Goal: Task Accomplishment & Management: Manage account settings

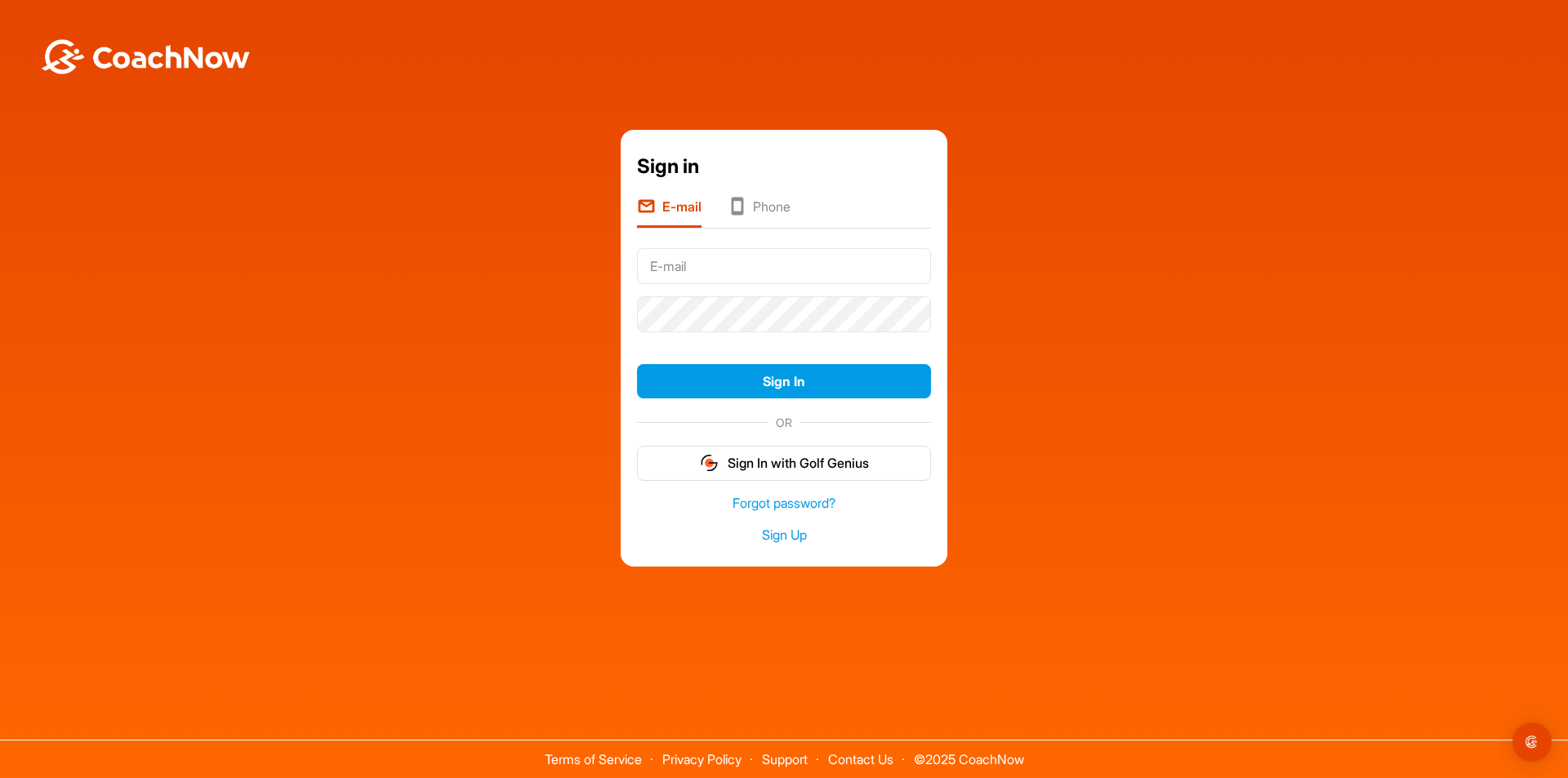
click at [781, 270] on input "text" at bounding box center [784, 266] width 294 height 36
type input "[EMAIL_ADDRESS][DOMAIN_NAME]"
click at [637, 364] on button "Sign In" at bounding box center [784, 382] width 294 height 35
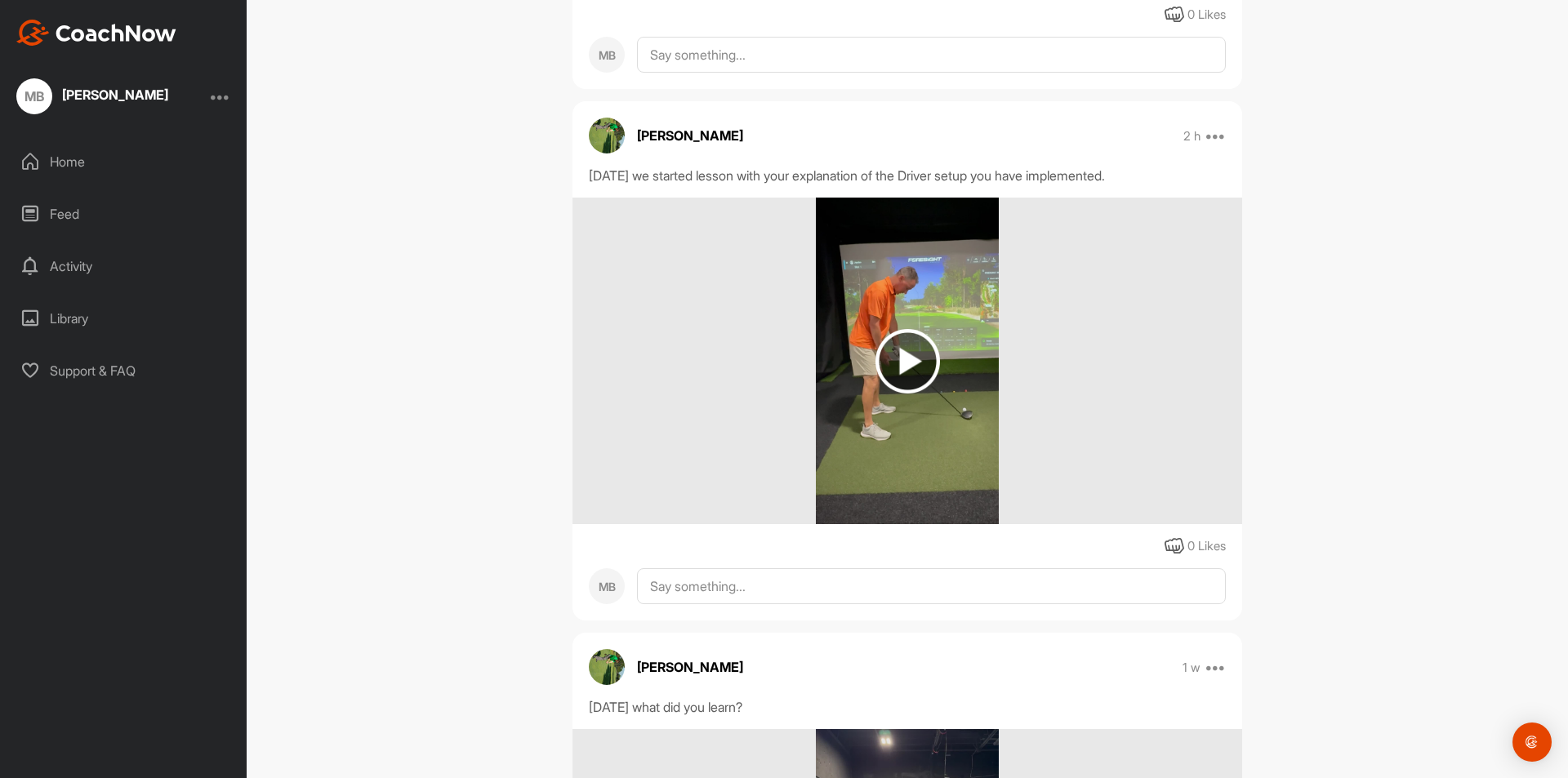
scroll to position [4981, 0]
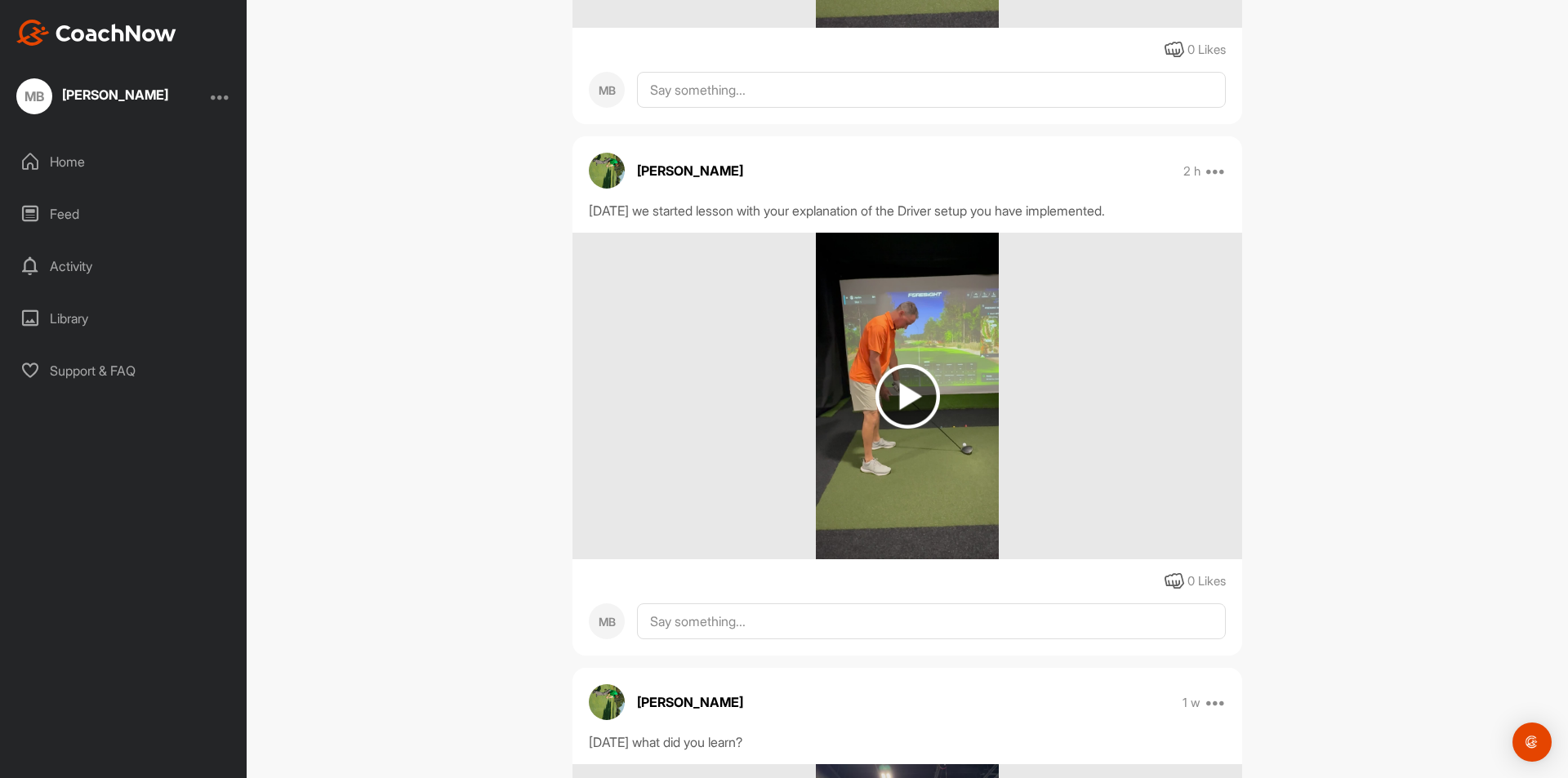
click at [899, 425] on img at bounding box center [908, 396] width 64 height 64
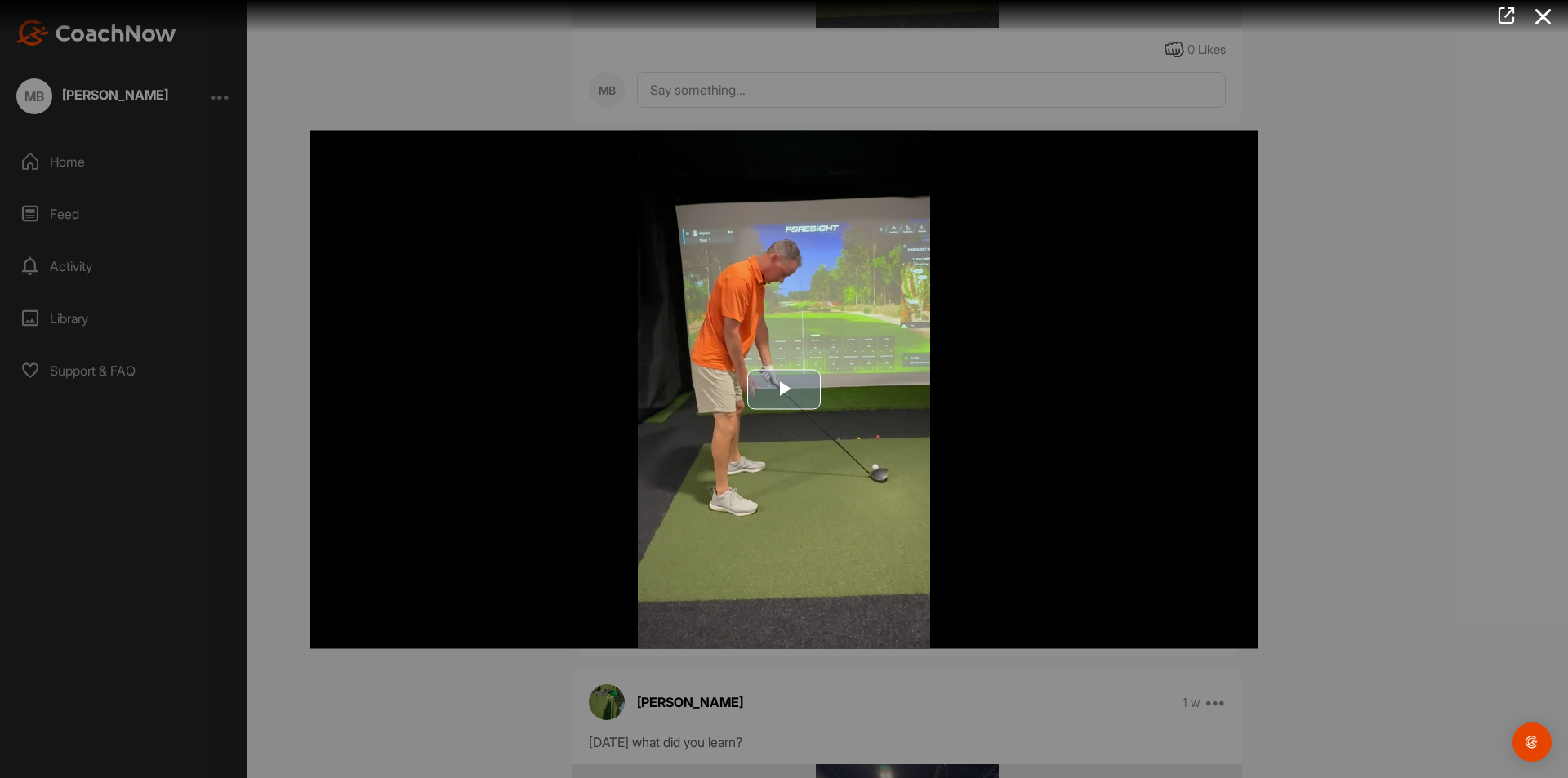
click at [784, 390] on span "Video Player" at bounding box center [784, 390] width 0 height 0
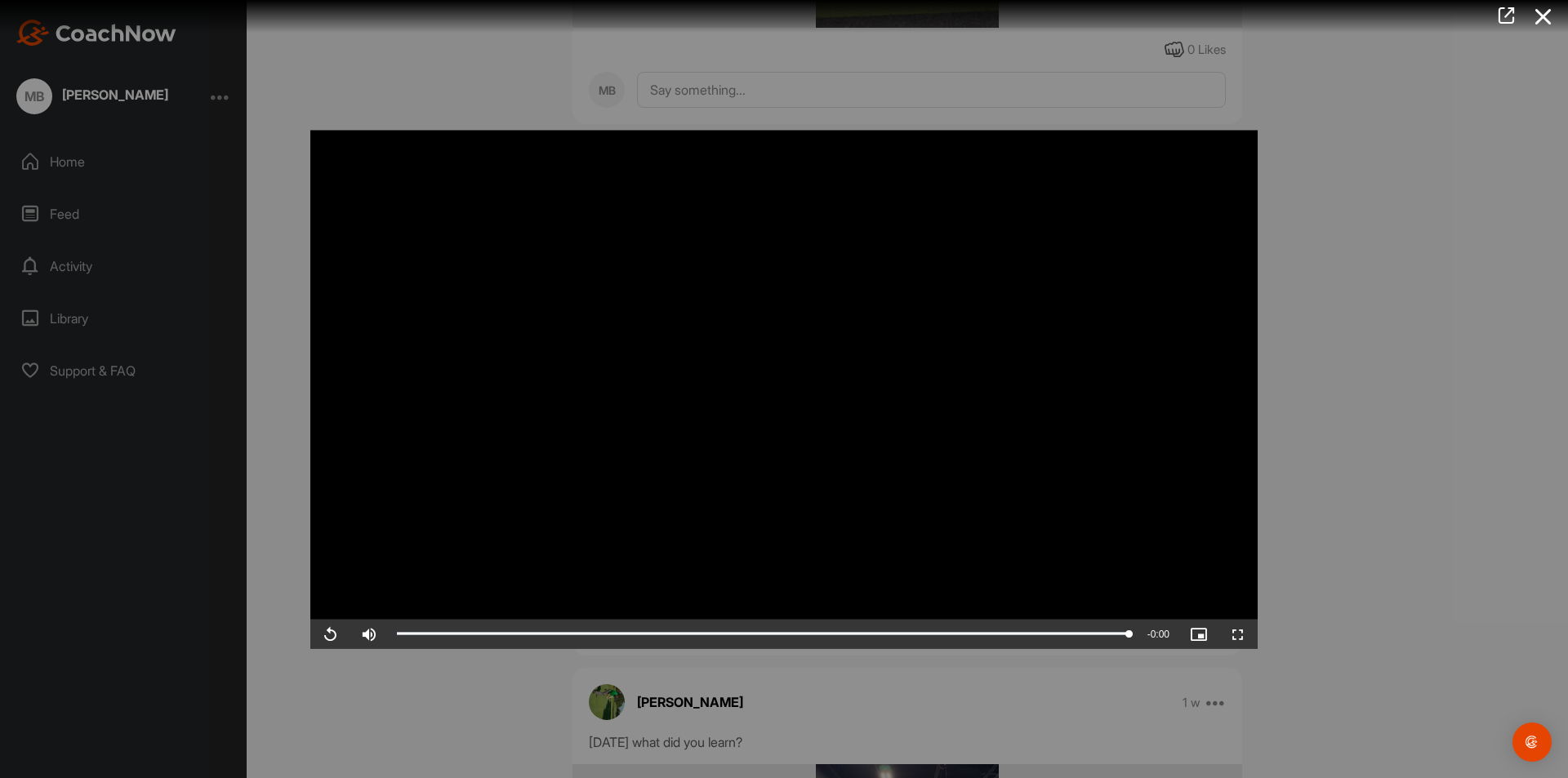
drag, startPoint x: 1561, startPoint y: 368, endPoint x: 1562, endPoint y: 291, distance: 77.0
click at [1562, 291] on div at bounding box center [784, 389] width 1568 height 778
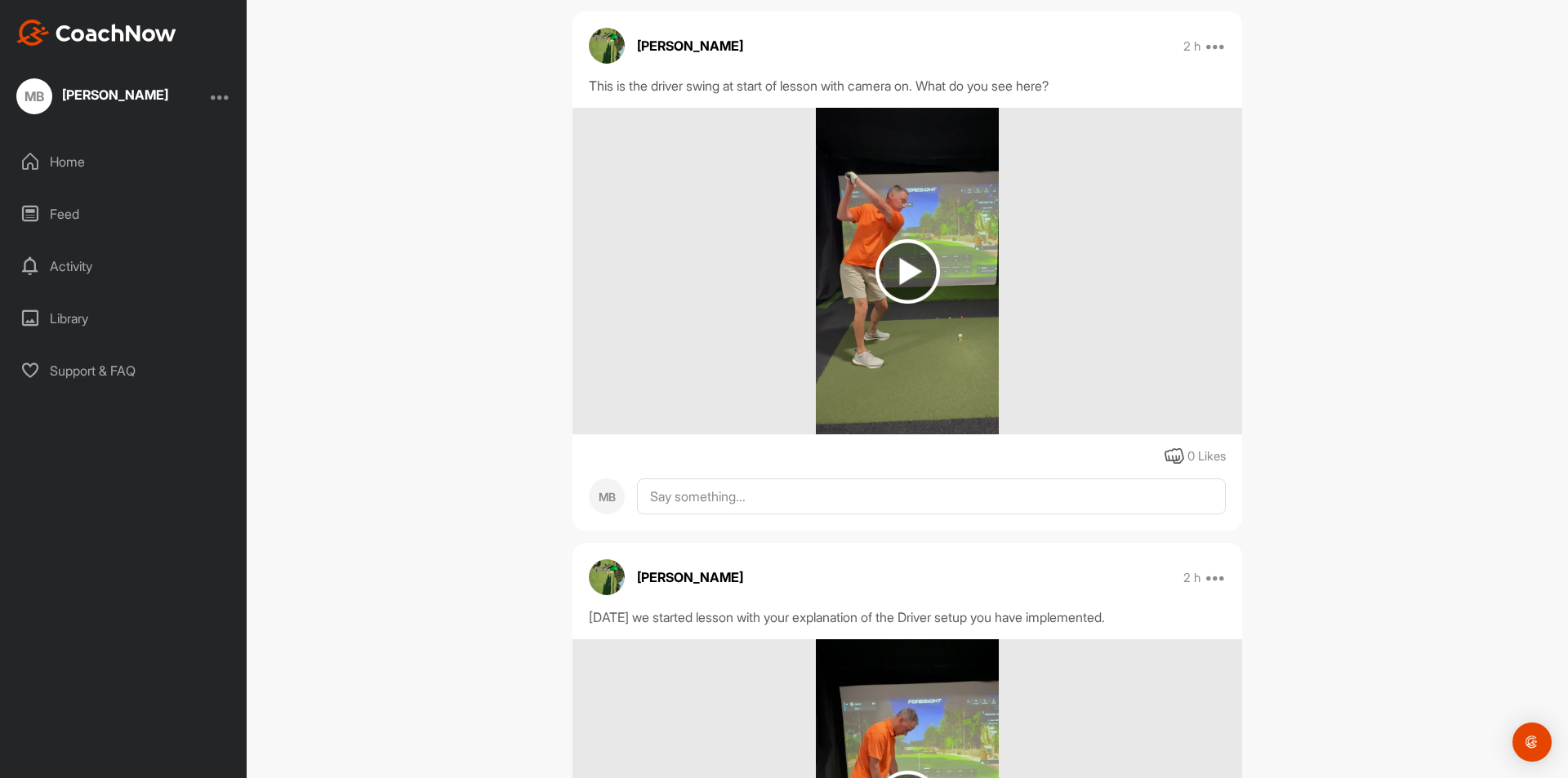
scroll to position [4572, 0]
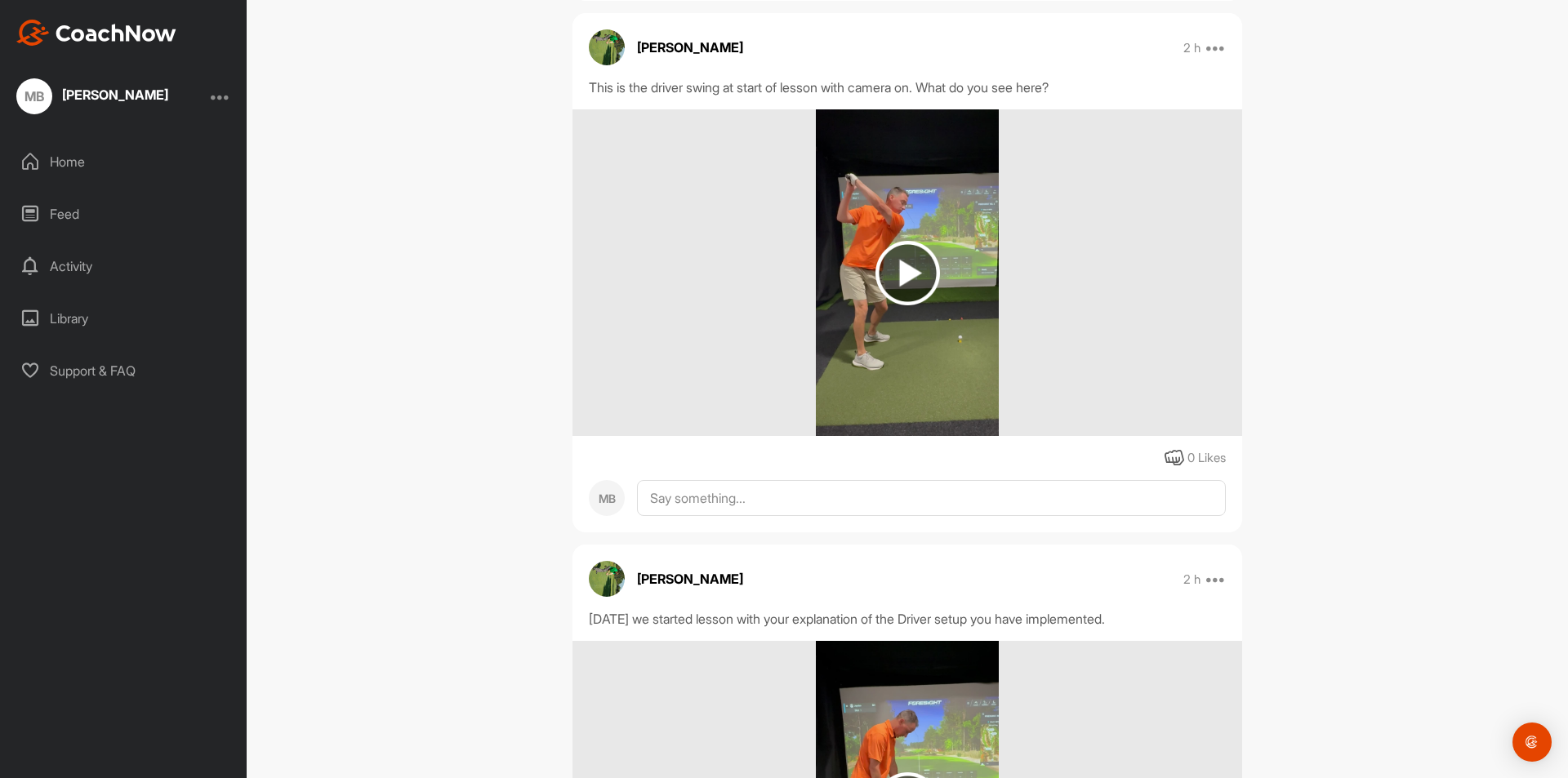
click at [893, 305] on img at bounding box center [908, 273] width 64 height 64
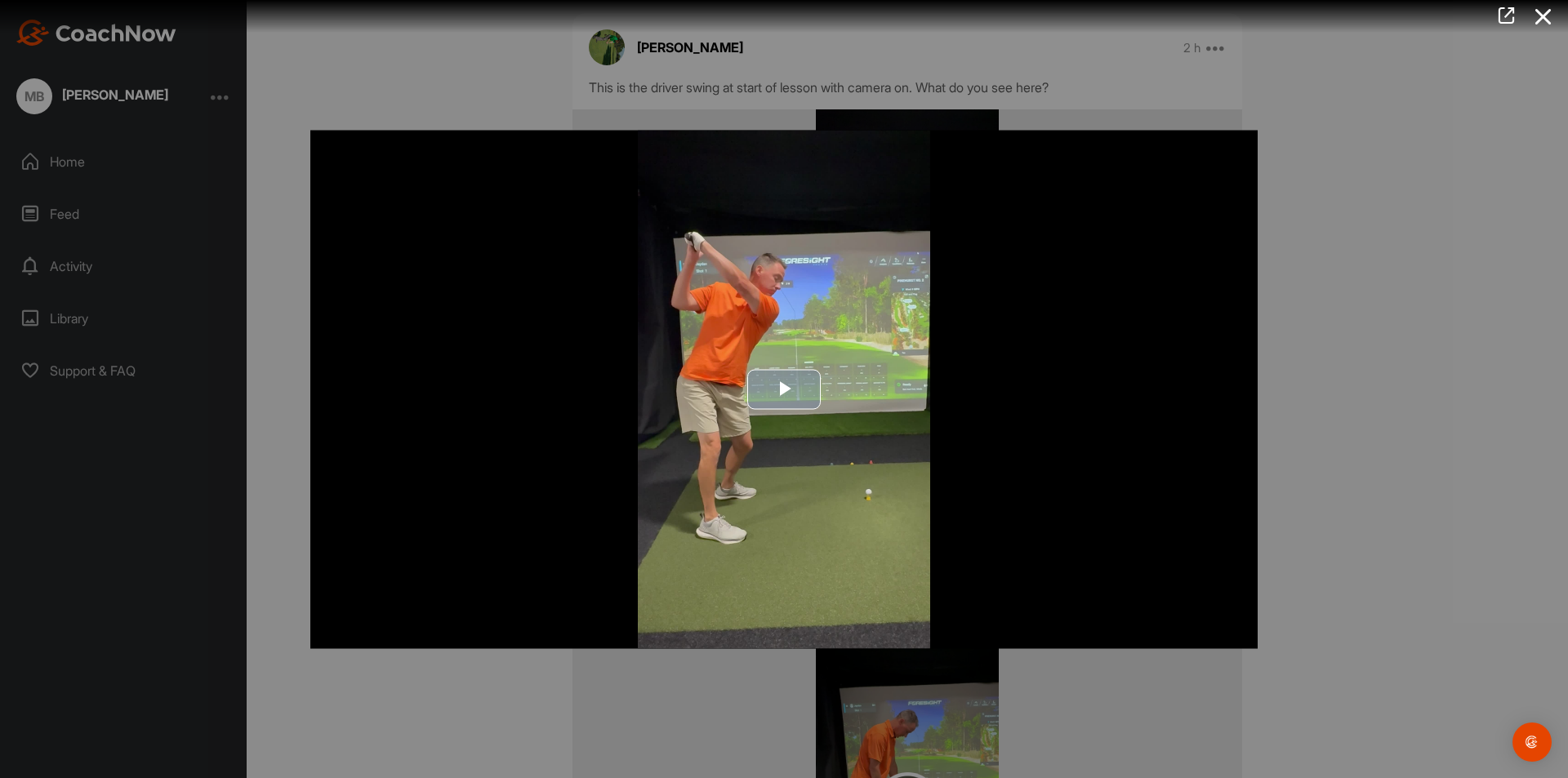
click at [784, 390] on span "Video Player" at bounding box center [784, 390] width 0 height 0
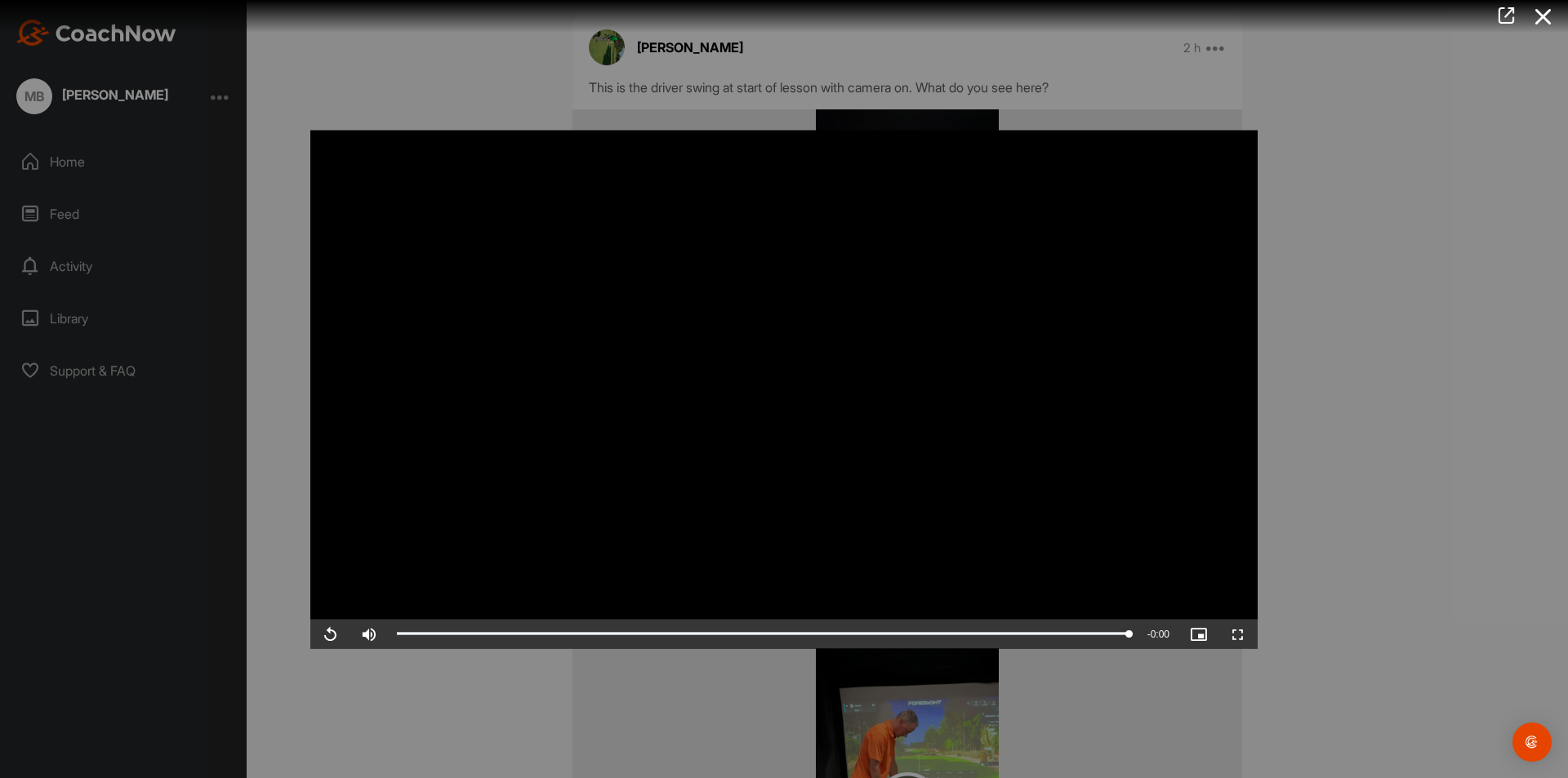
click at [718, 436] on video "Video Player" at bounding box center [784, 389] width 947 height 519
drag, startPoint x: 801, startPoint y: 633, endPoint x: 498, endPoint y: 648, distance: 303.4
click at [498, 648] on div "Video Player is loading. Play Video Play Skip Backward Skip Forward Mute Curren…" at bounding box center [784, 388] width 979 height 551
click at [323, 634] on span "Video Player" at bounding box center [329, 634] width 40 height 0
click at [333, 634] on span "Video Player" at bounding box center [329, 634] width 40 height 0
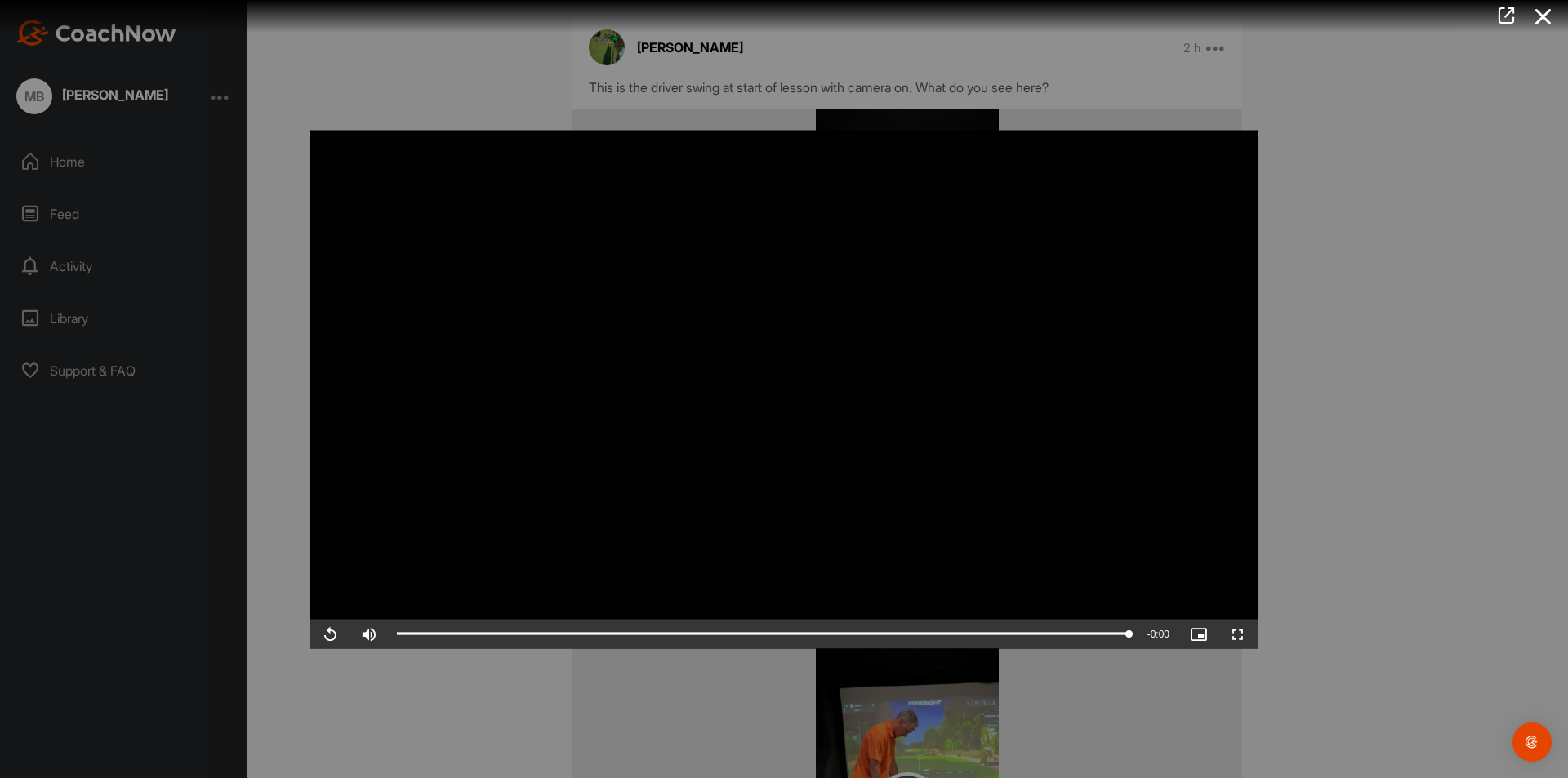
click at [997, 539] on video "Video Player" at bounding box center [784, 389] width 947 height 519
click at [1548, 7] on icon at bounding box center [1543, 17] width 38 height 30
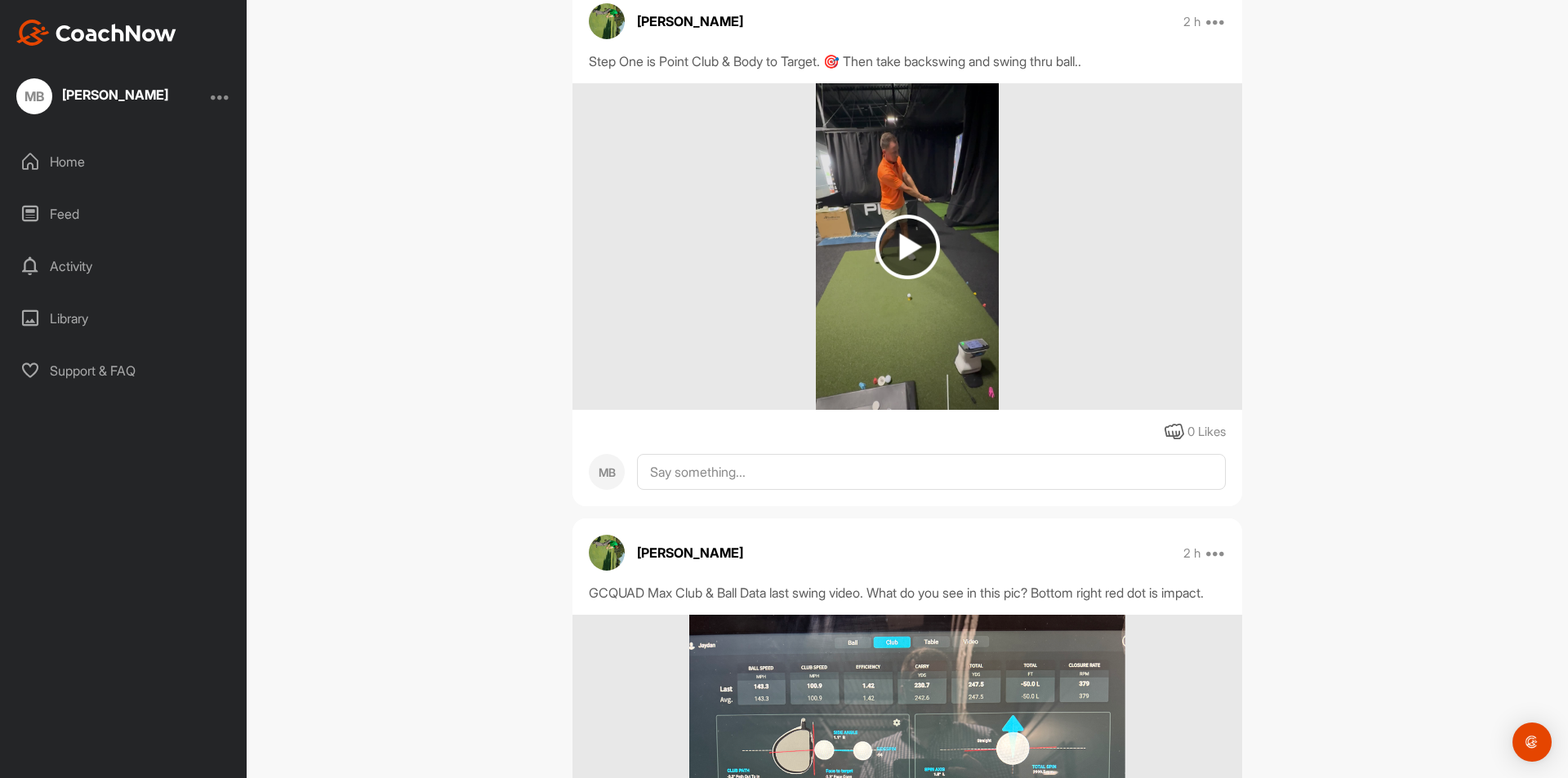
scroll to position [3511, 0]
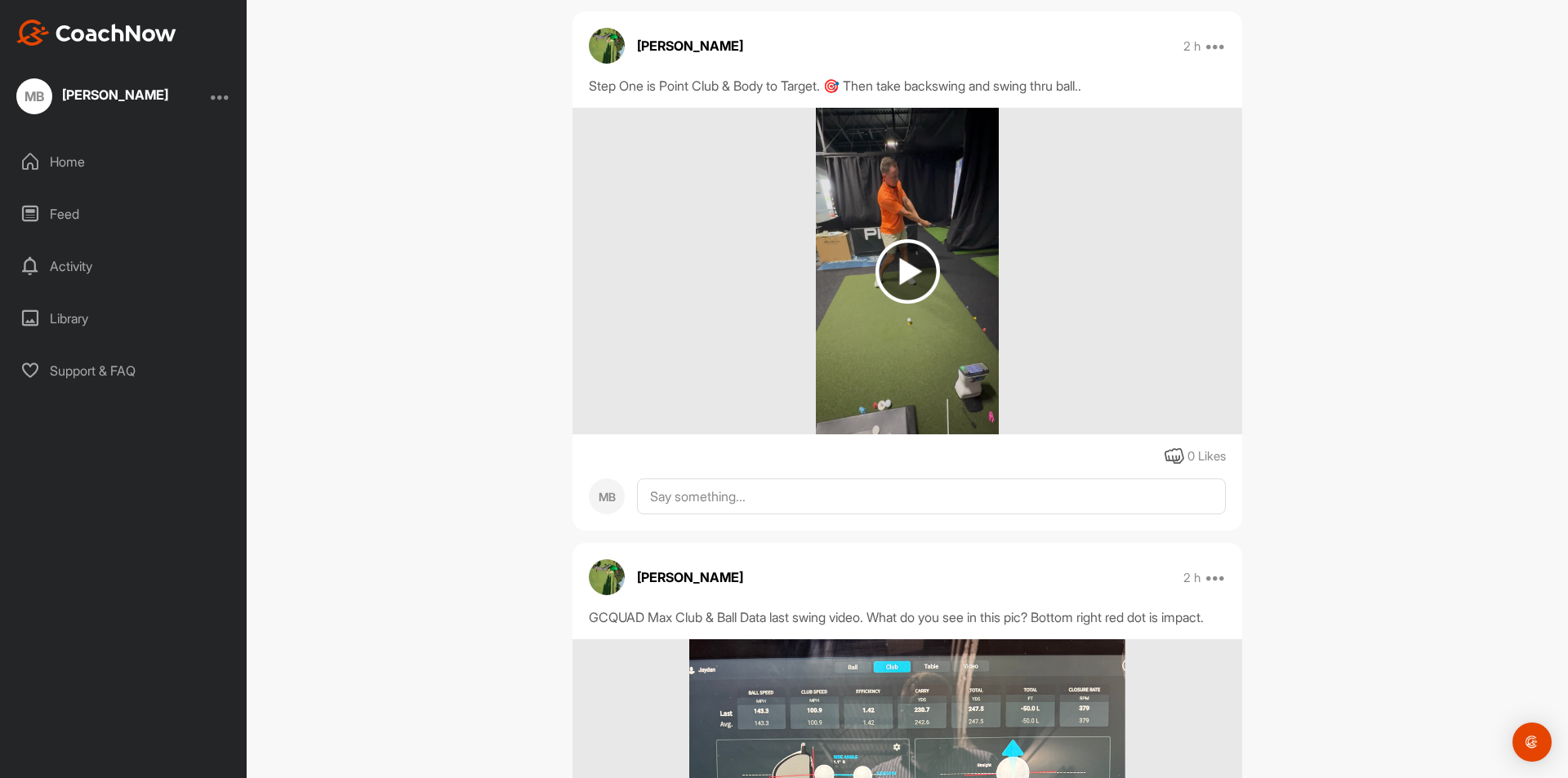
click at [908, 289] on img at bounding box center [908, 271] width 64 height 64
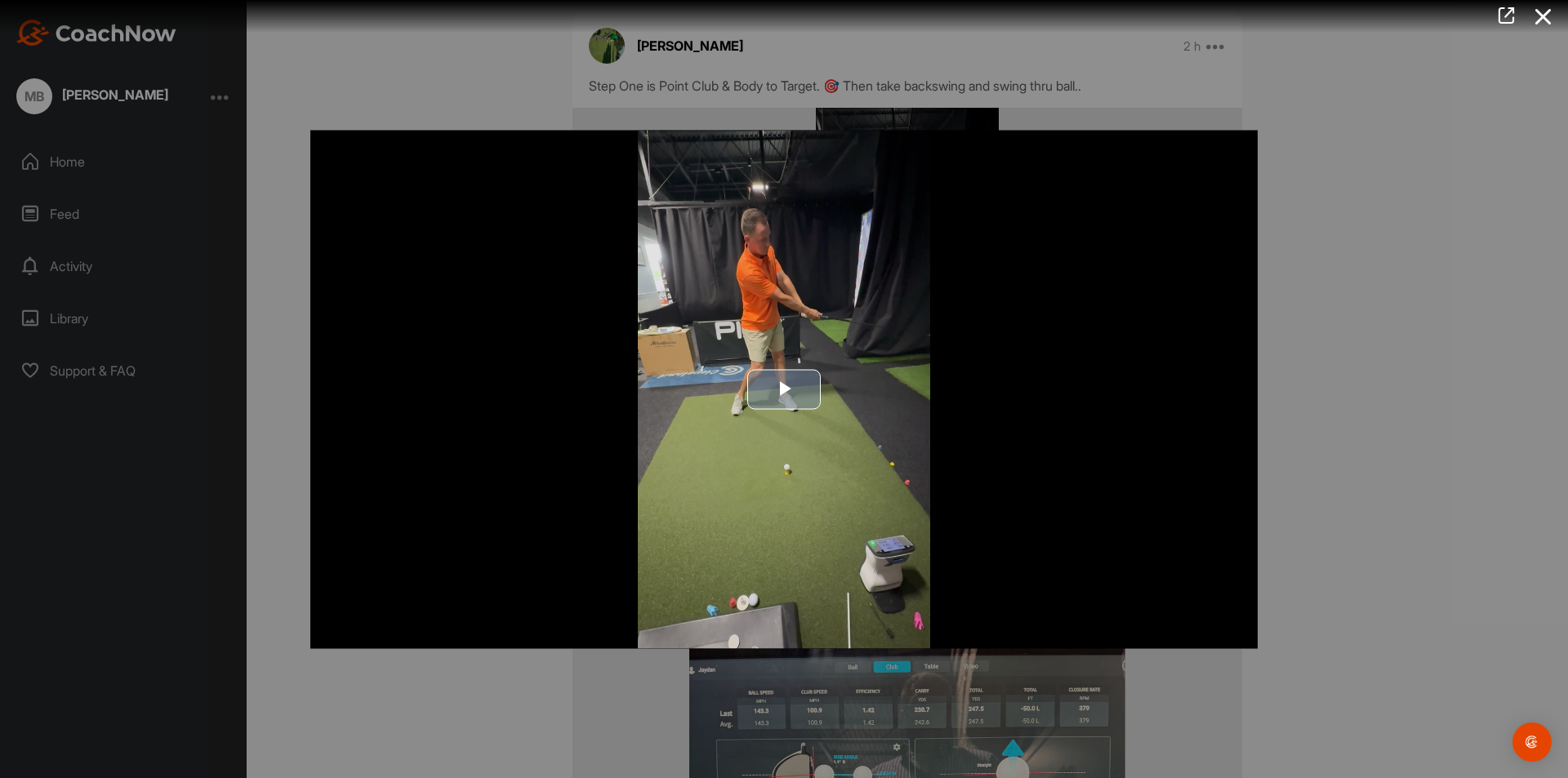
click at [784, 390] on span "Video Player" at bounding box center [784, 390] width 0 height 0
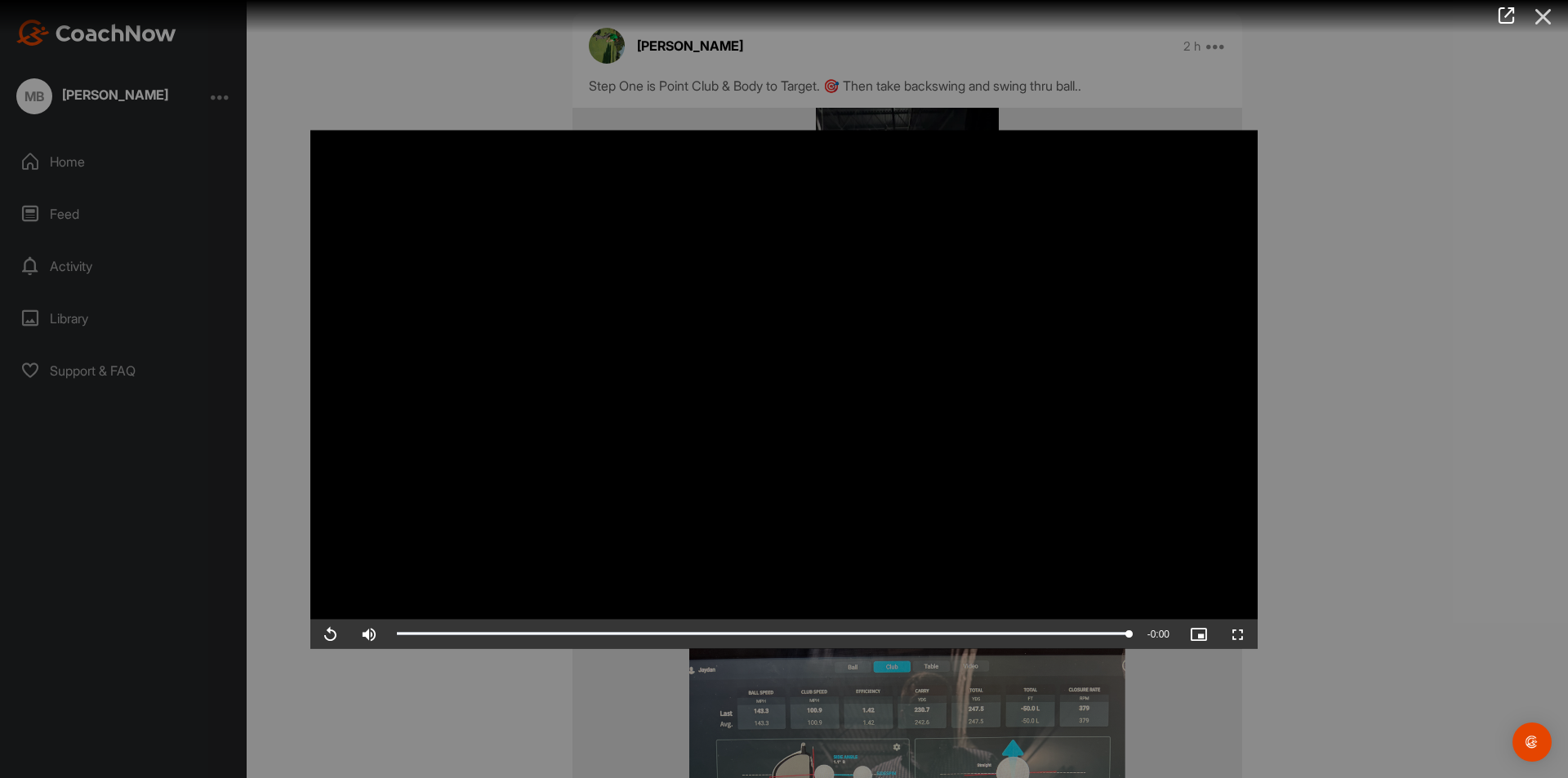
click at [1548, 22] on icon at bounding box center [1543, 17] width 38 height 30
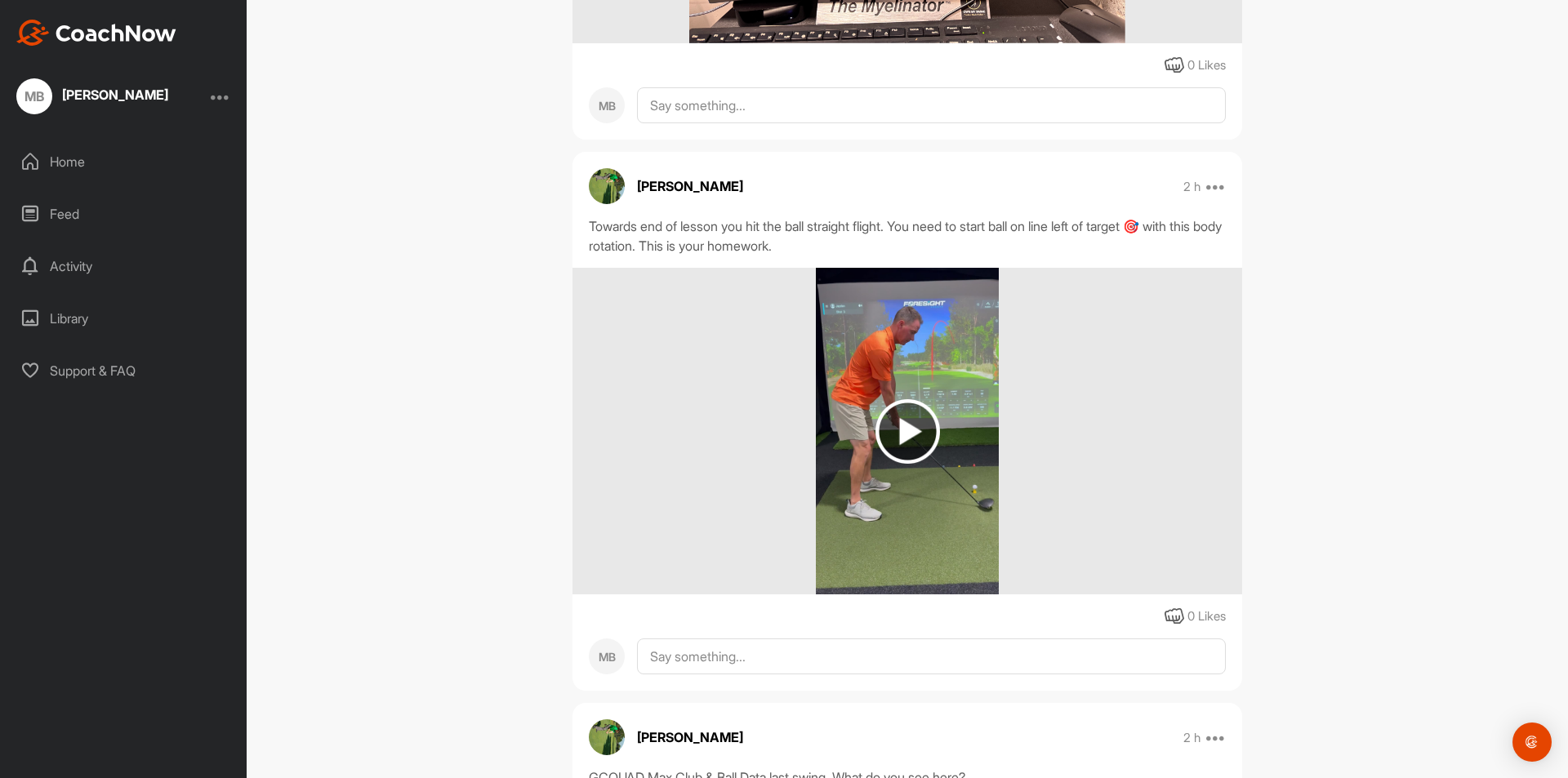
scroll to position [2286, 0]
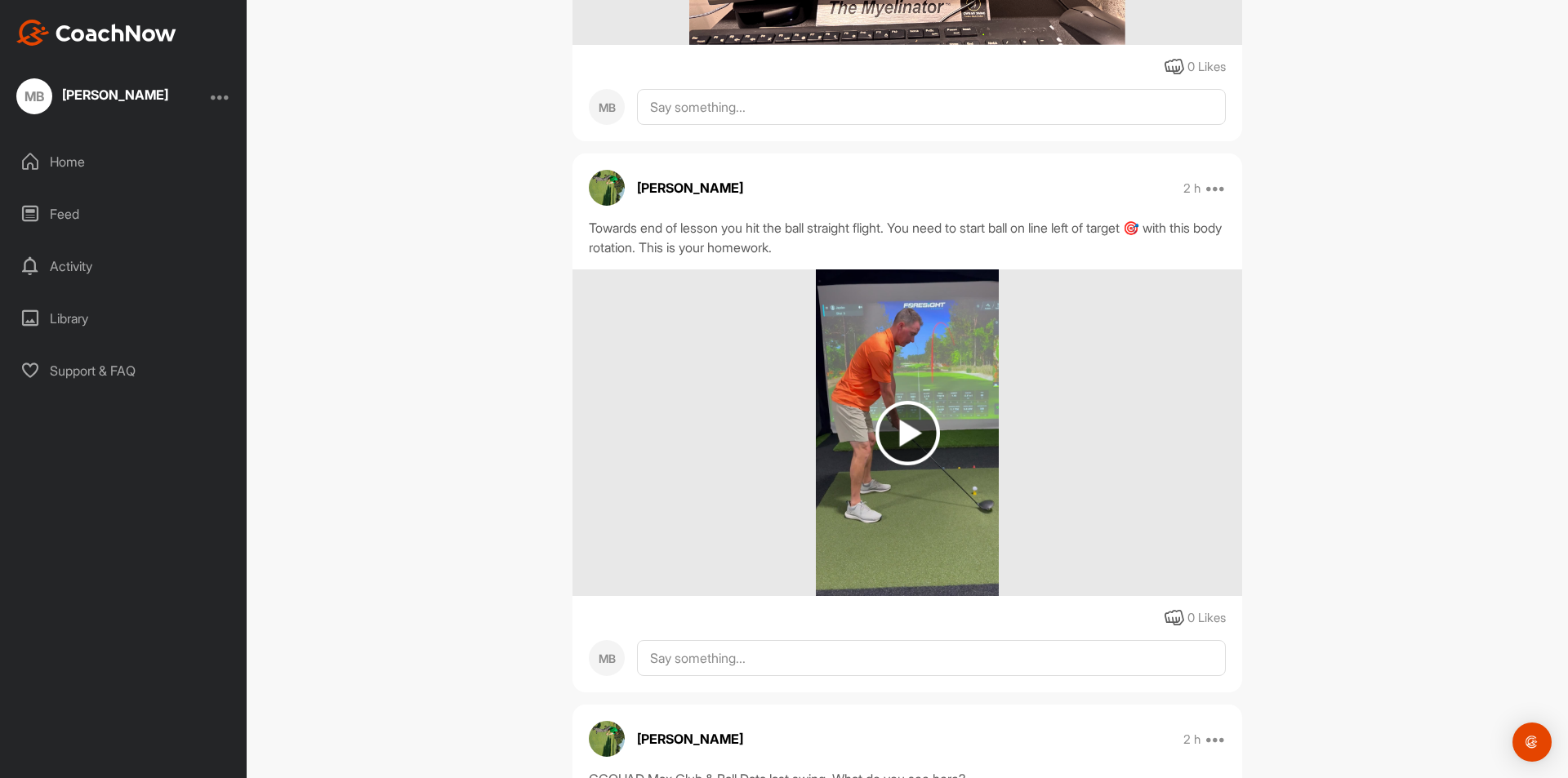
click at [905, 449] on img at bounding box center [908, 433] width 64 height 64
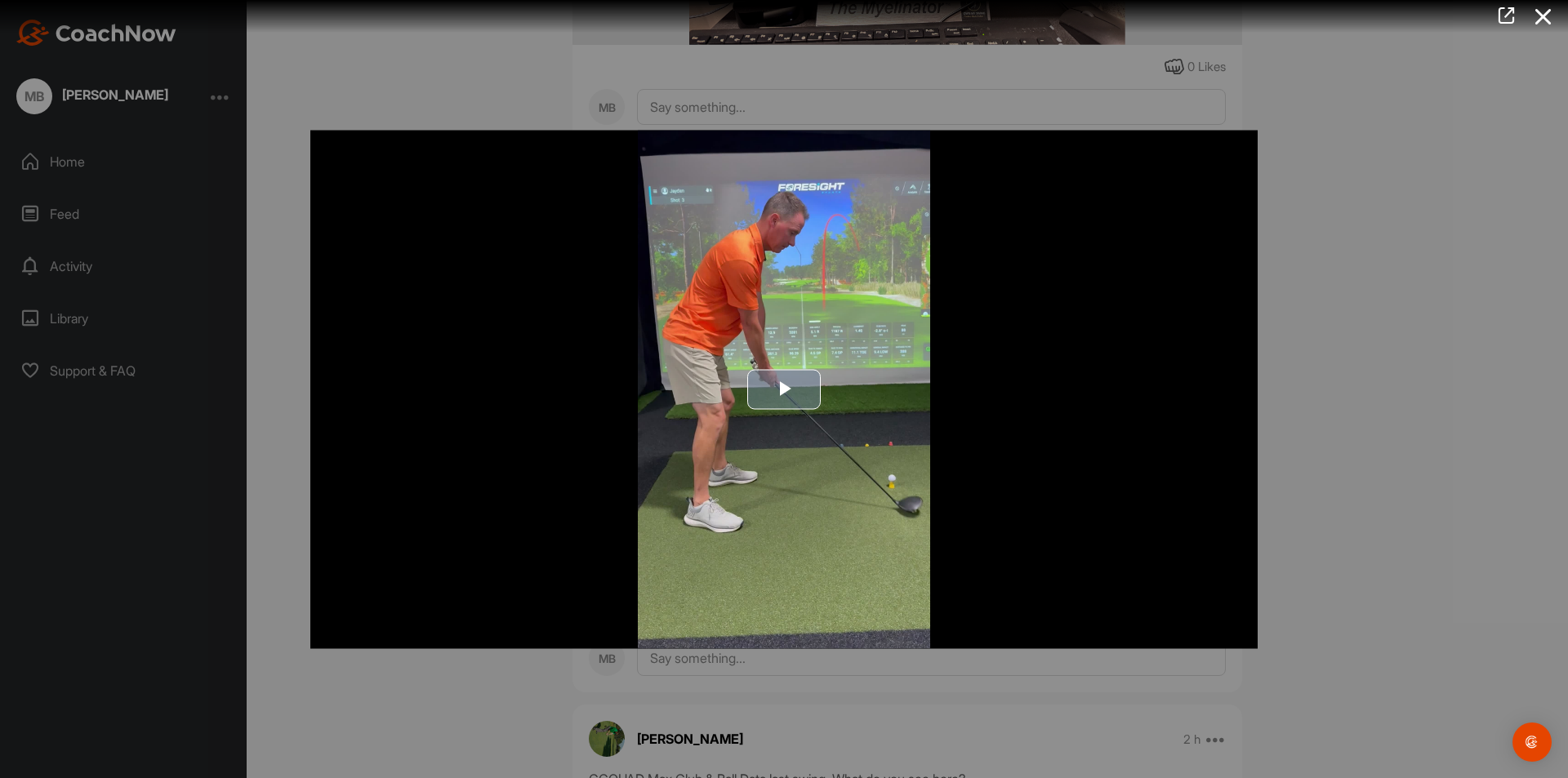
click at [784, 390] on span "Video Player" at bounding box center [784, 390] width 0 height 0
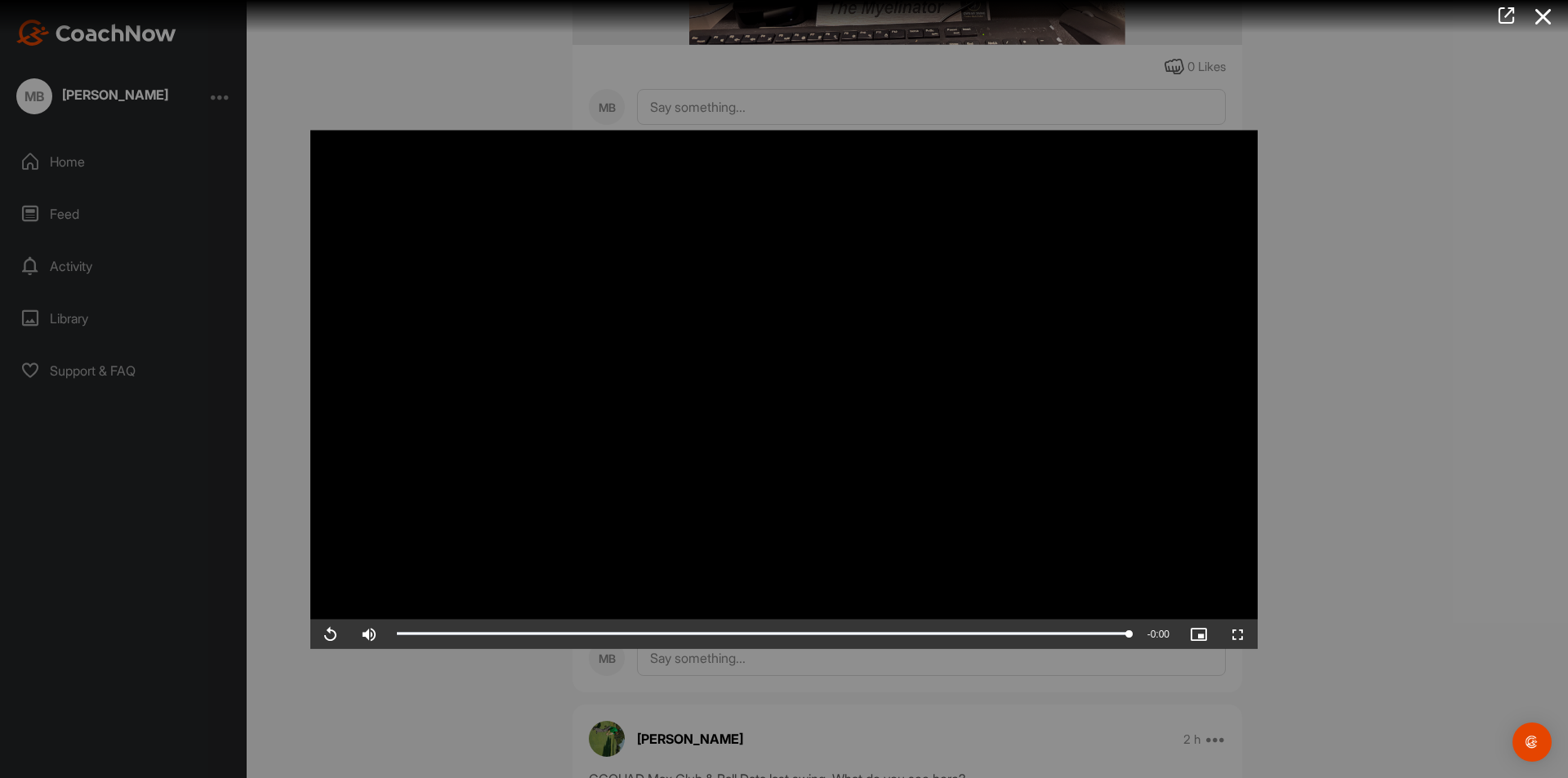
click at [1403, 383] on div at bounding box center [784, 389] width 1568 height 778
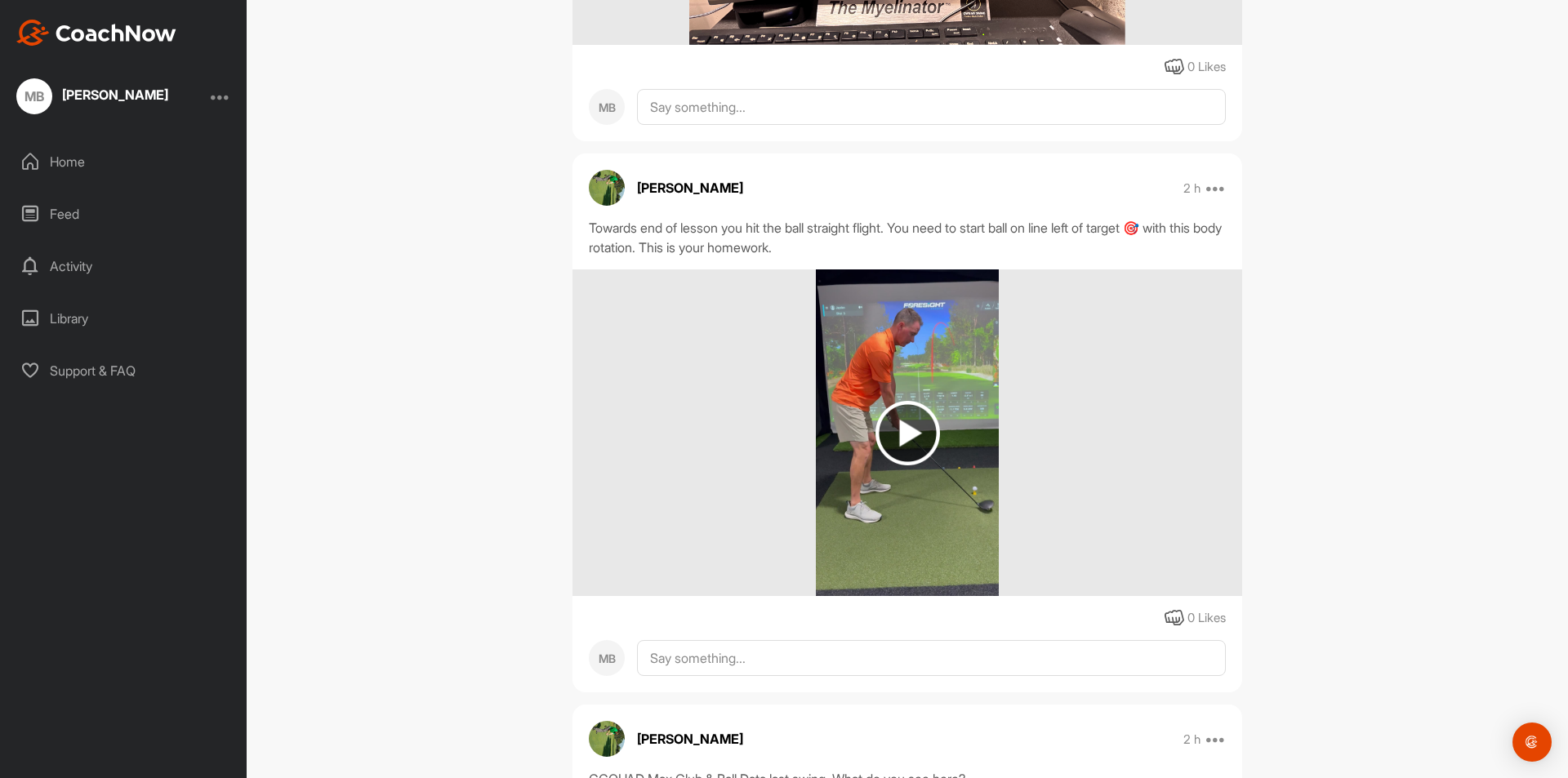
click at [907, 449] on img at bounding box center [908, 433] width 64 height 64
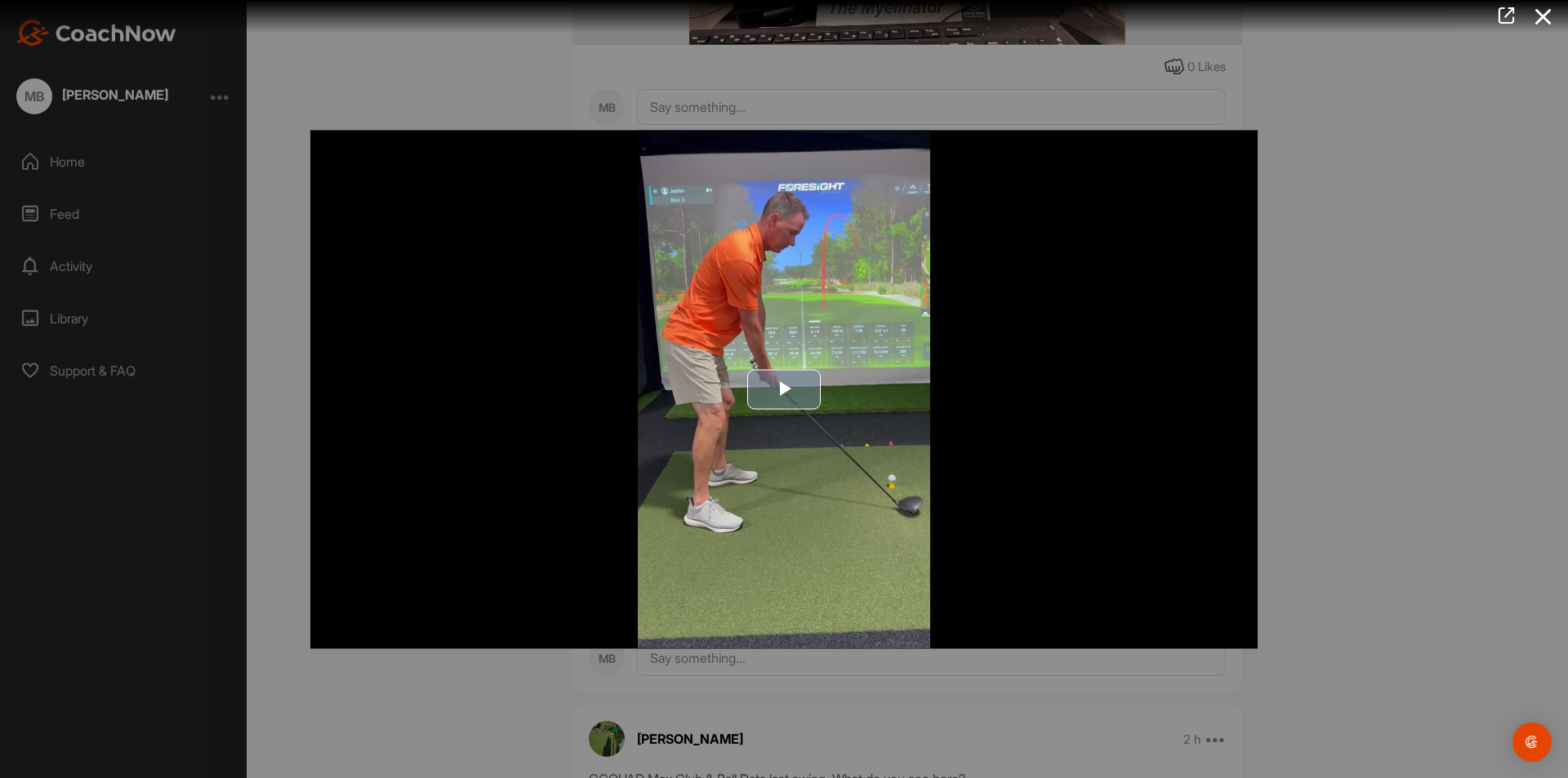
click at [784, 390] on span "Video Player" at bounding box center [784, 390] width 0 height 0
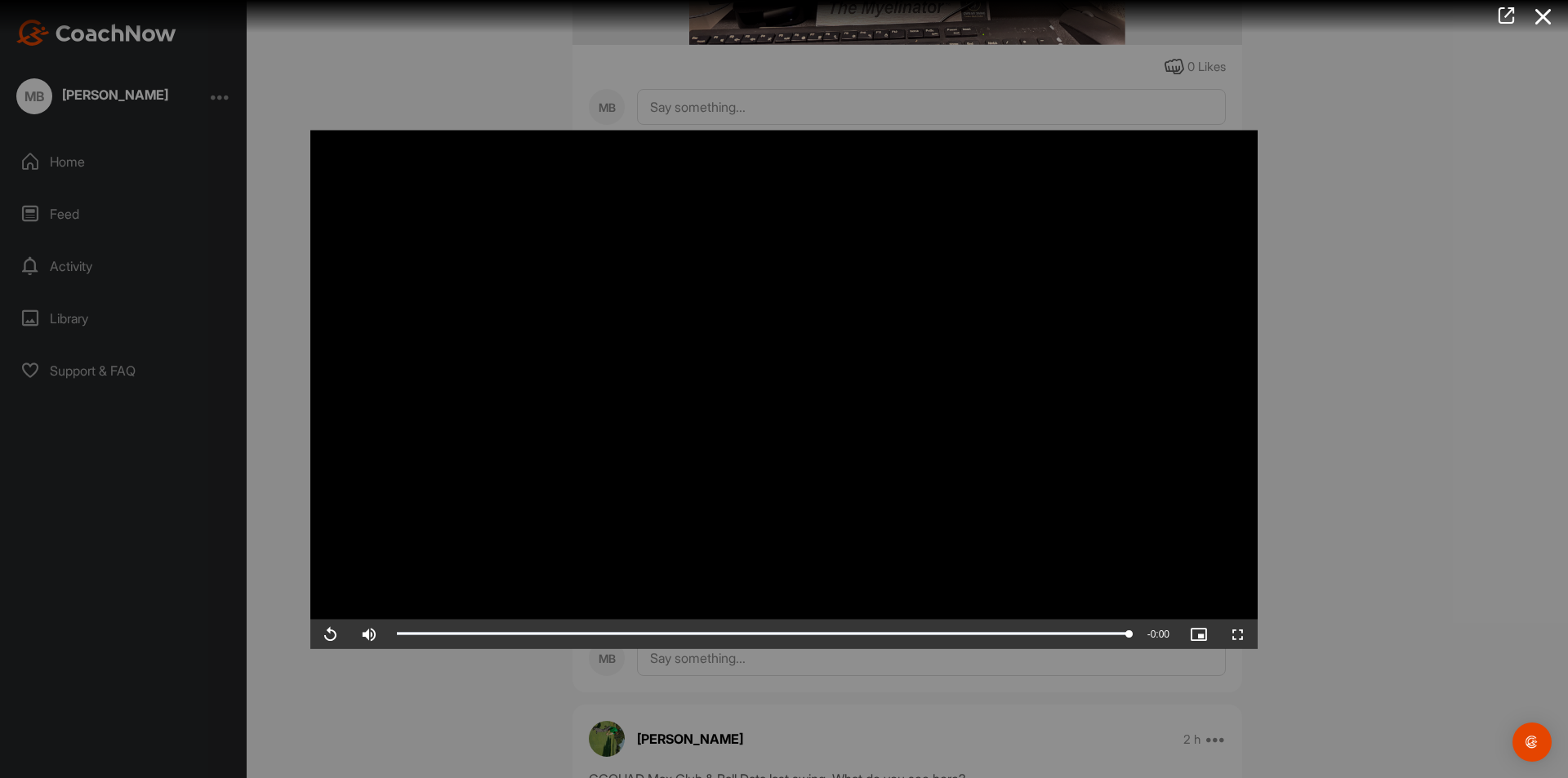
click at [794, 373] on video "Video Player" at bounding box center [784, 389] width 947 height 519
click at [809, 390] on video "Video Player" at bounding box center [784, 389] width 947 height 519
click at [1290, 342] on div at bounding box center [784, 389] width 1568 height 778
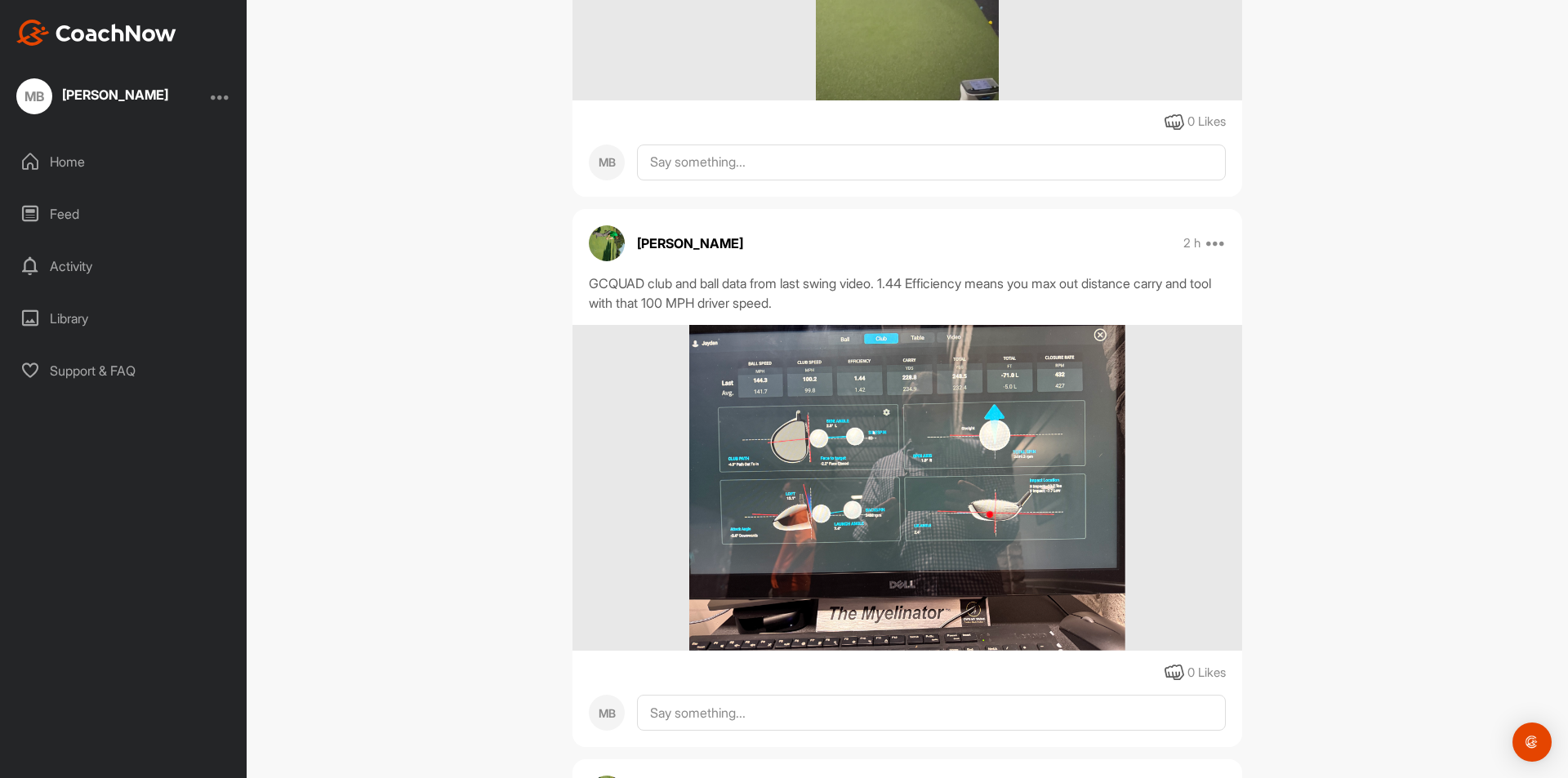
scroll to position [1633, 0]
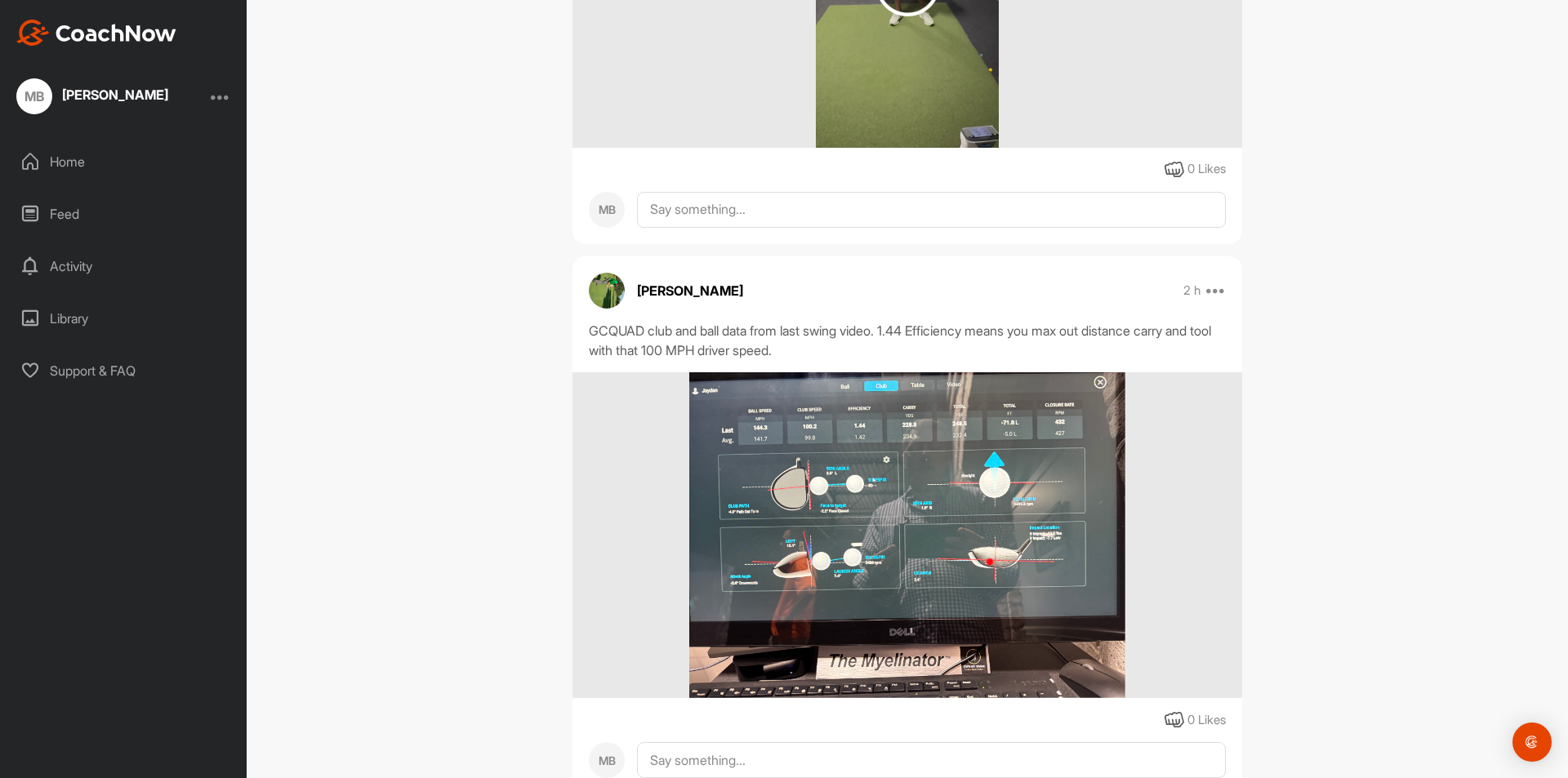
click at [832, 515] on img at bounding box center [906, 535] width 435 height 326
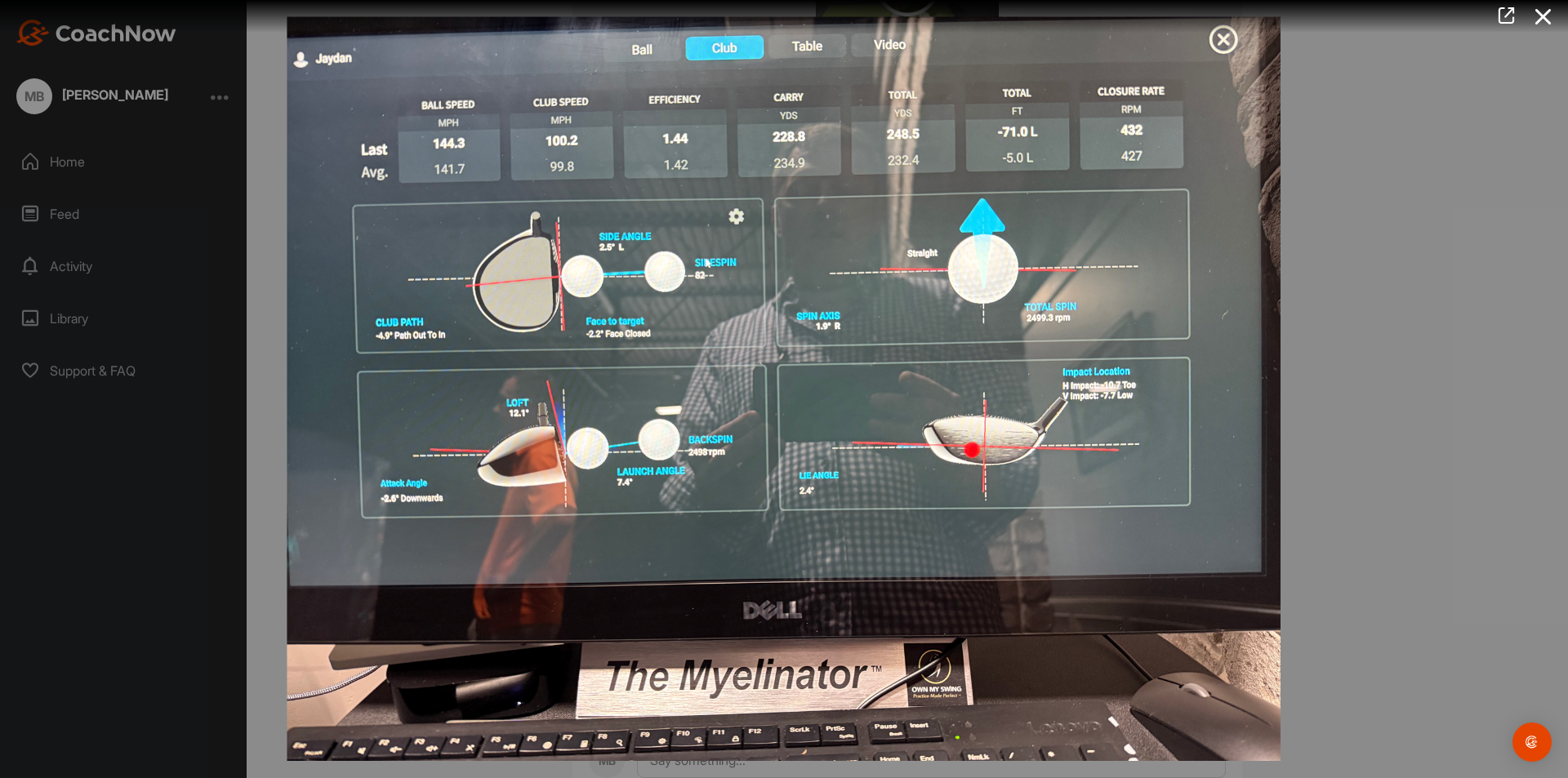
click at [1548, 13] on icon at bounding box center [1543, 17] width 38 height 30
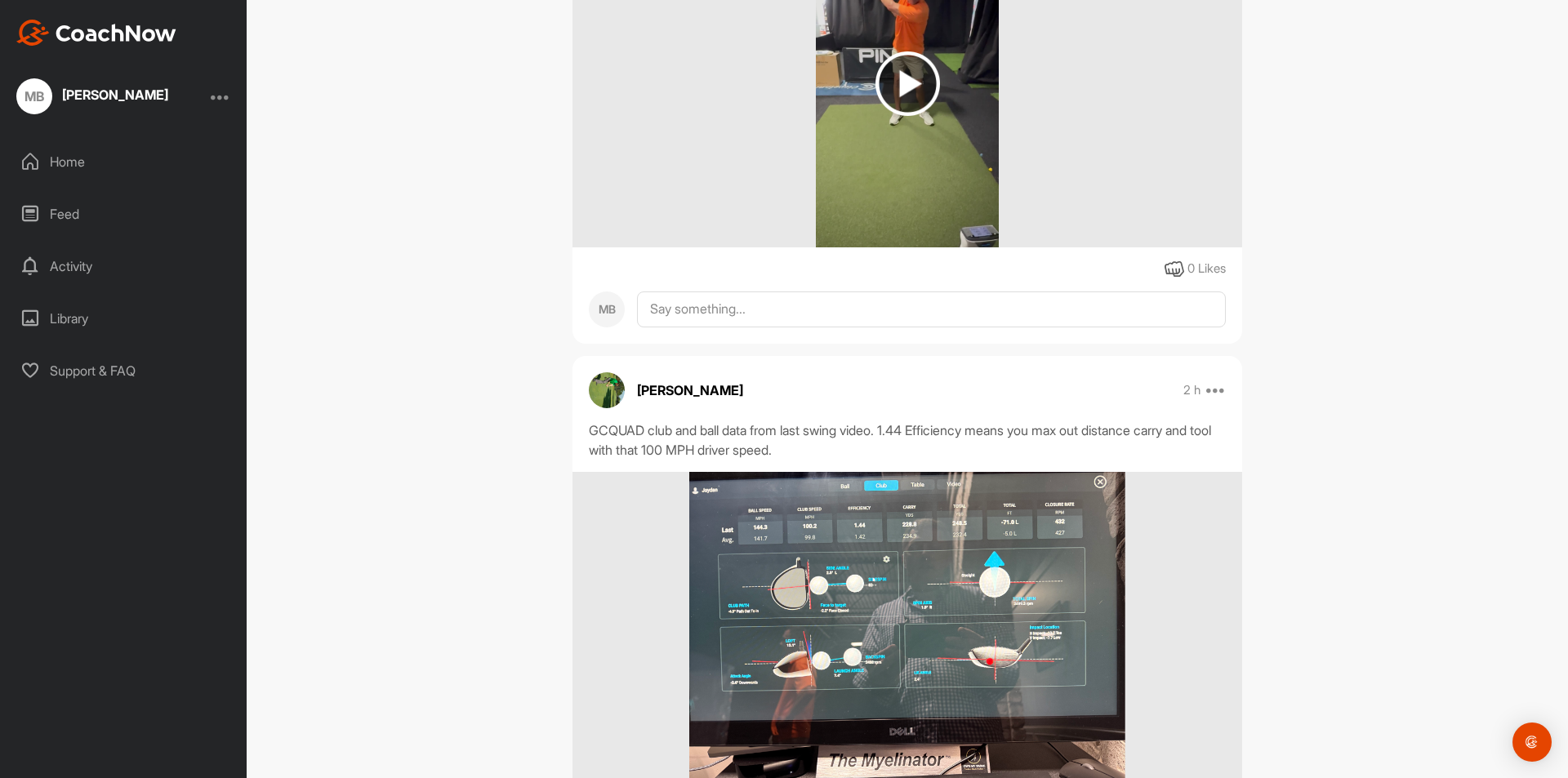
scroll to position [1307, 0]
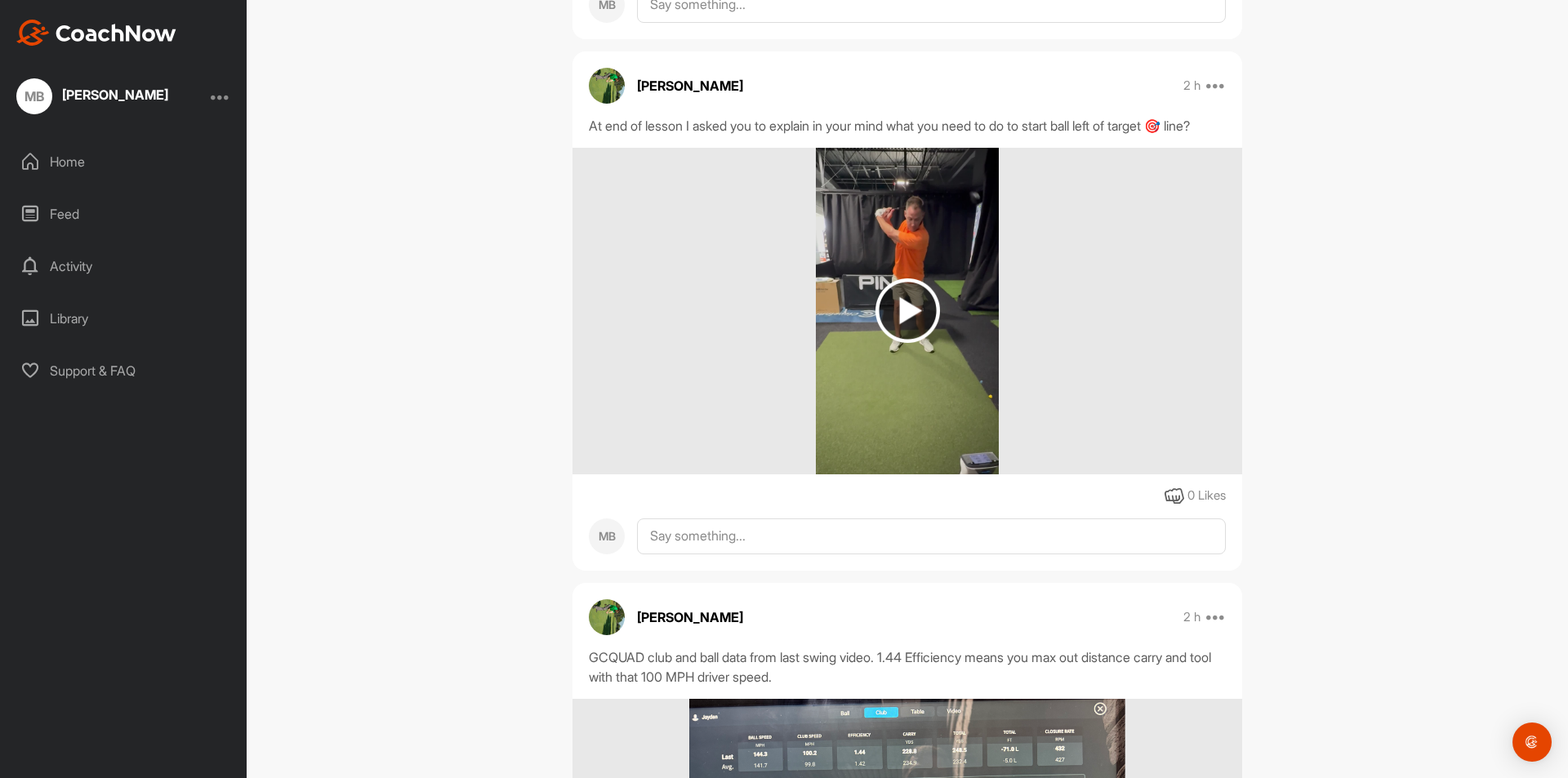
click at [901, 330] on img at bounding box center [908, 311] width 64 height 64
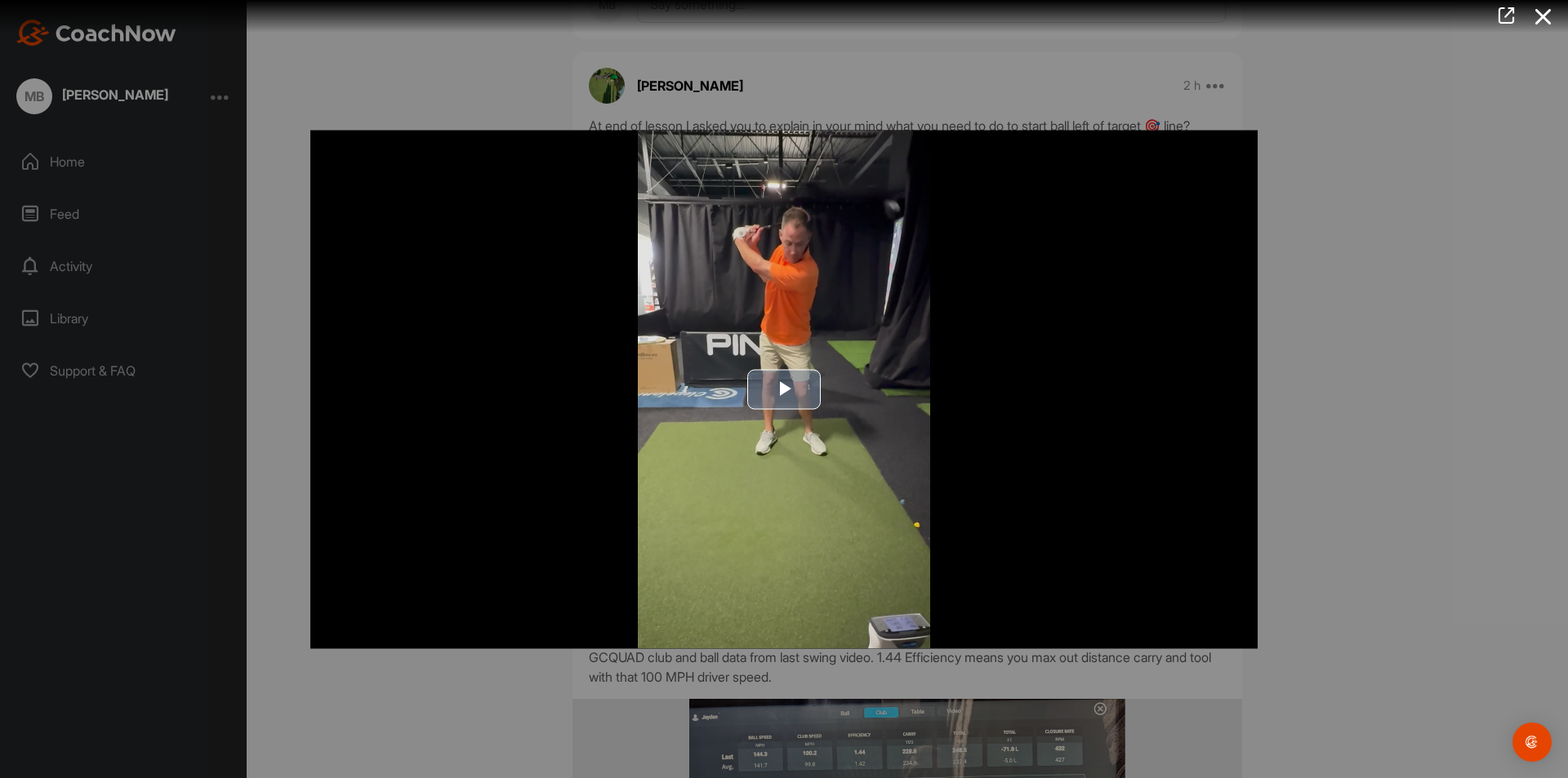
click at [784, 390] on span "Video Player" at bounding box center [784, 390] width 0 height 0
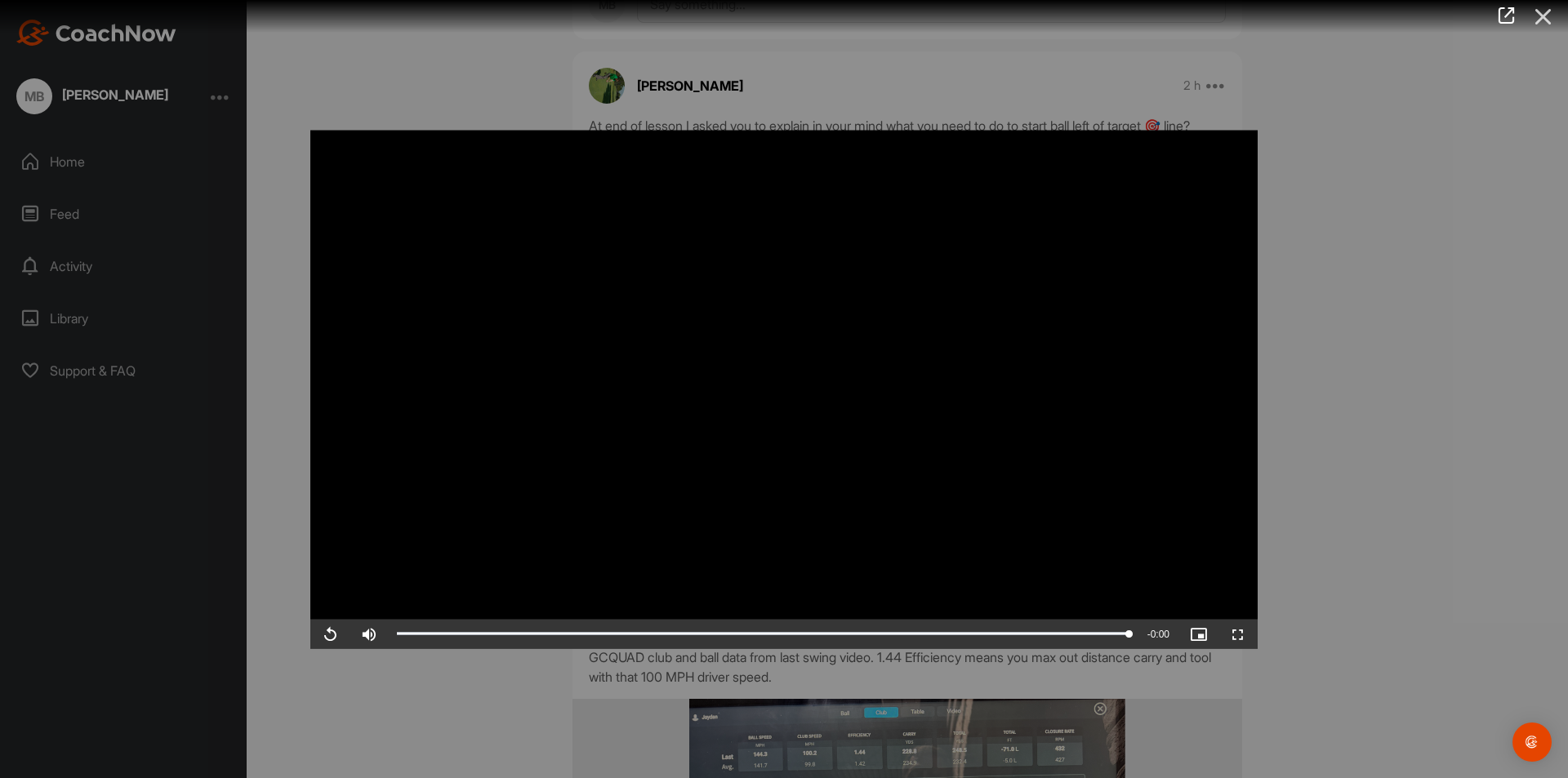
click at [1543, 16] on icon at bounding box center [1543, 17] width 38 height 30
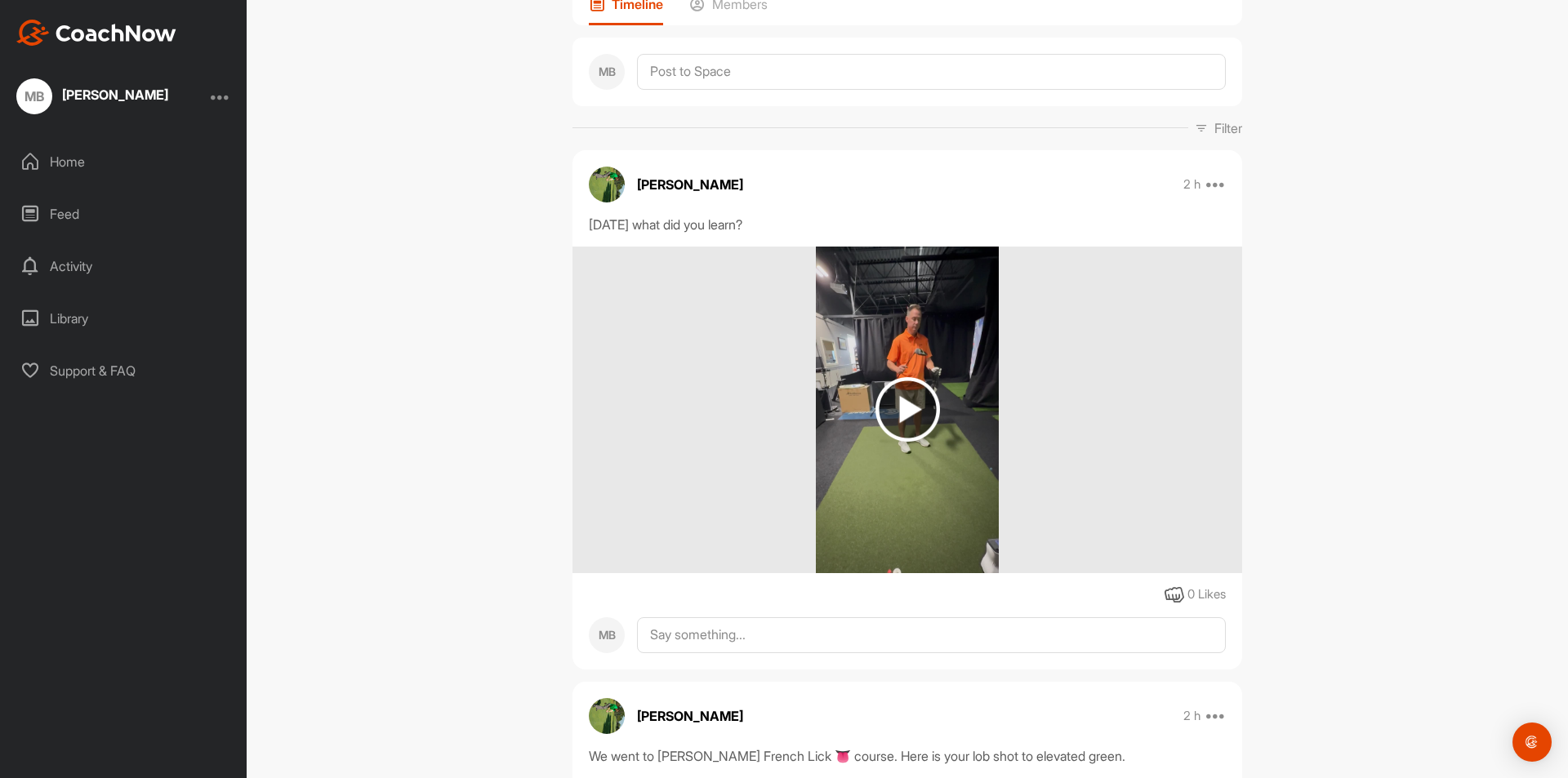
scroll to position [82, 0]
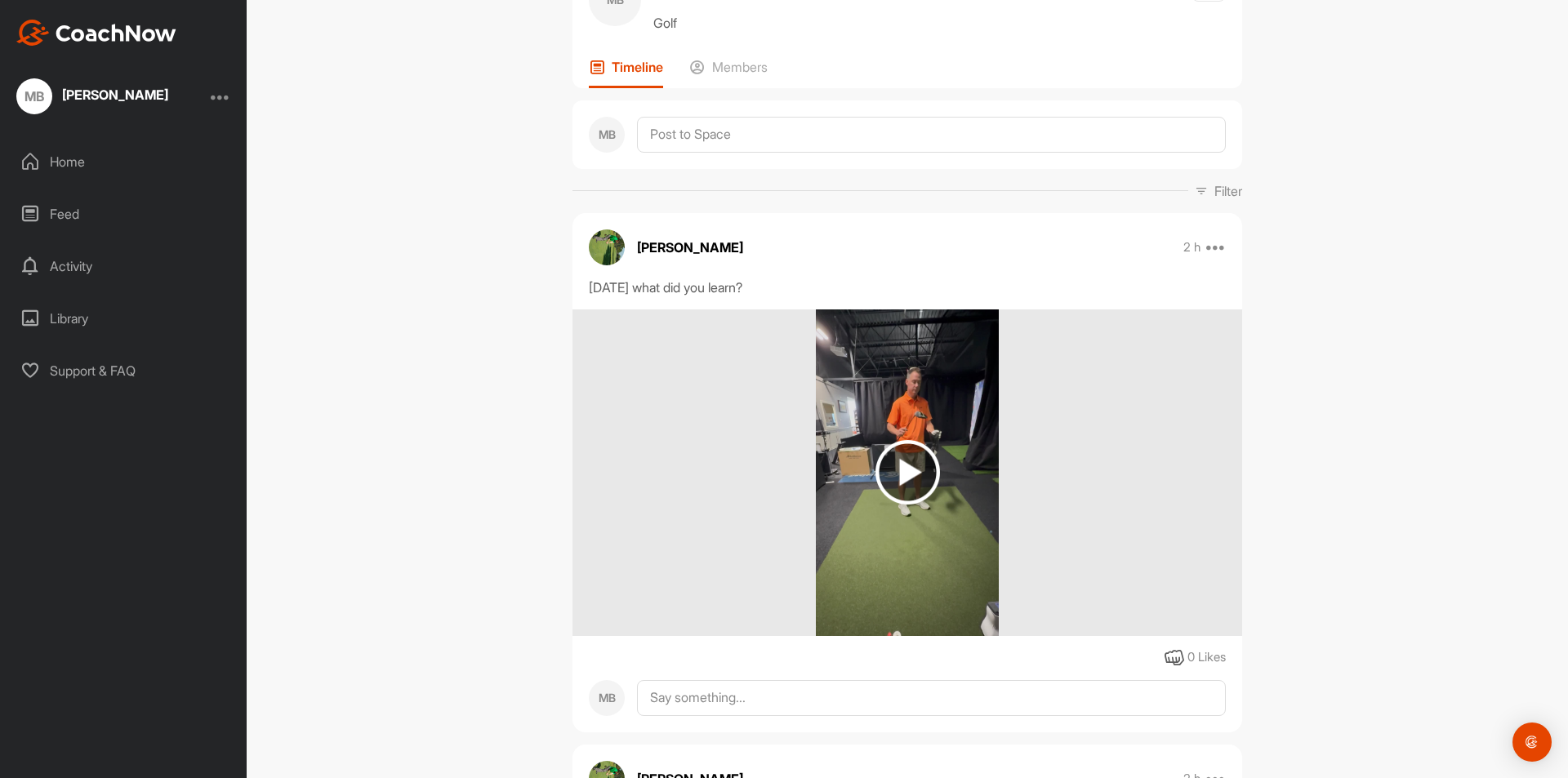
click at [71, 163] on div "Home" at bounding box center [124, 162] width 230 height 40
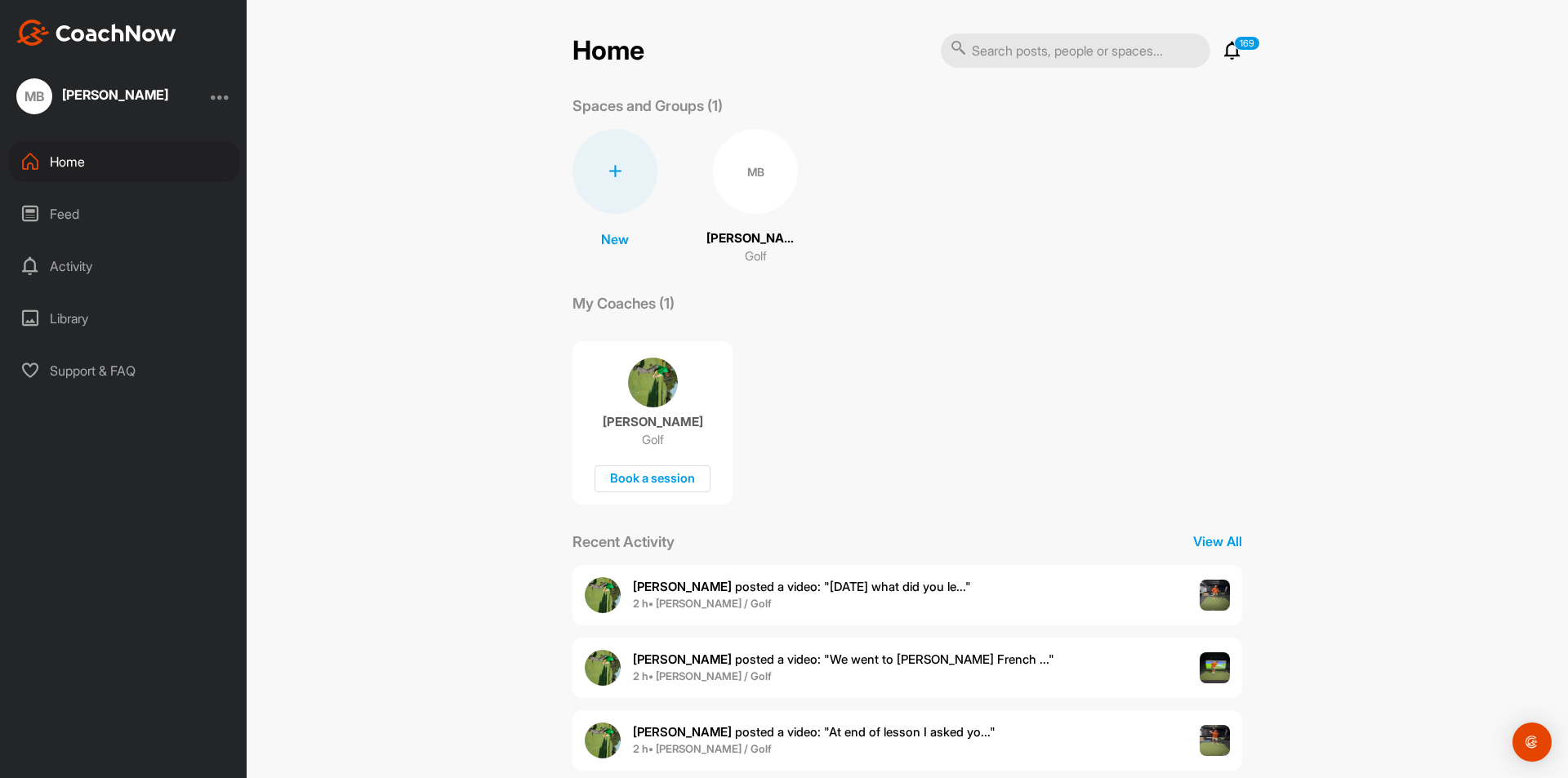
click at [67, 269] on div "Activity" at bounding box center [124, 266] width 230 height 40
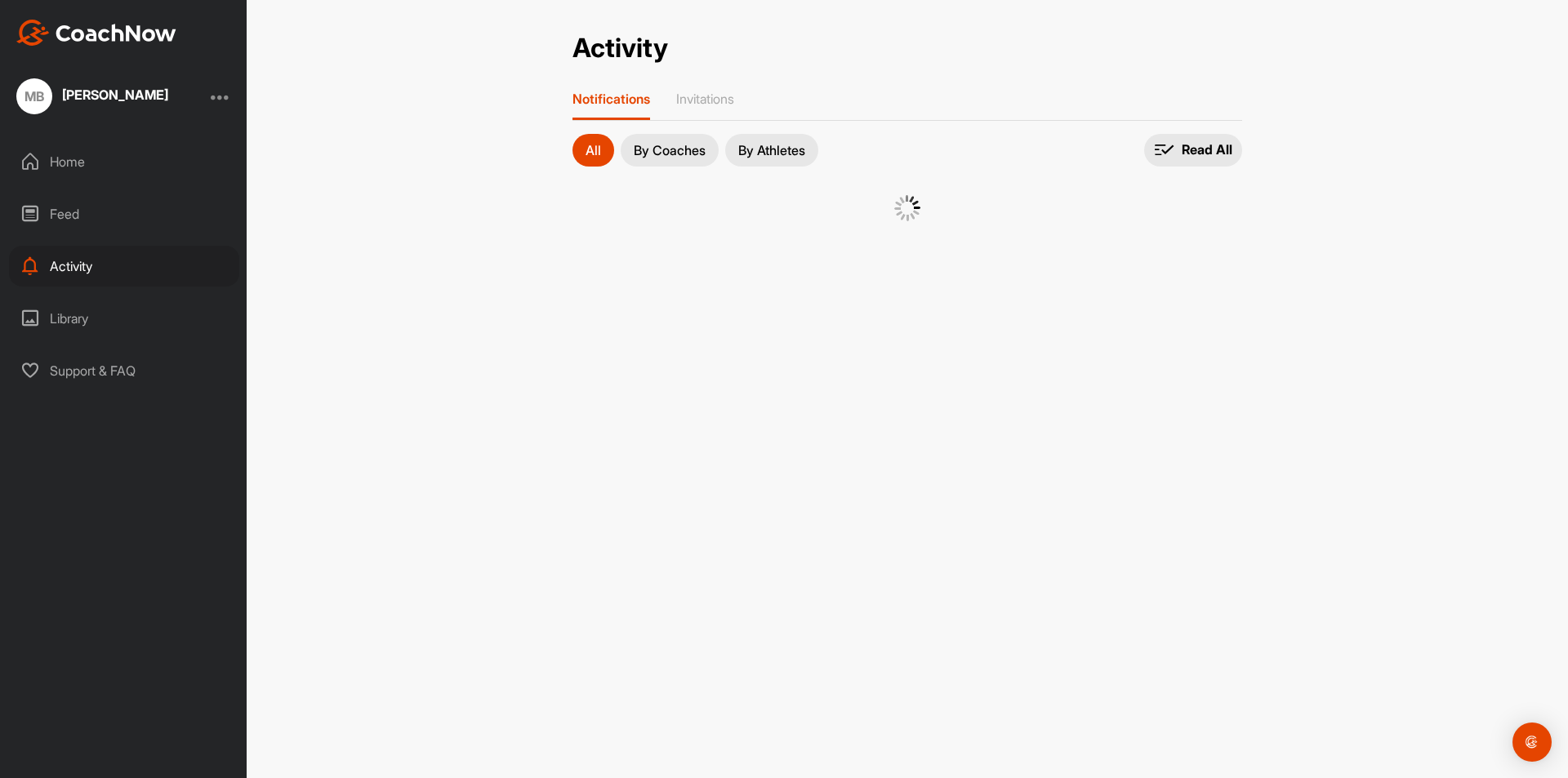
click at [79, 216] on div "Feed" at bounding box center [124, 213] width 230 height 40
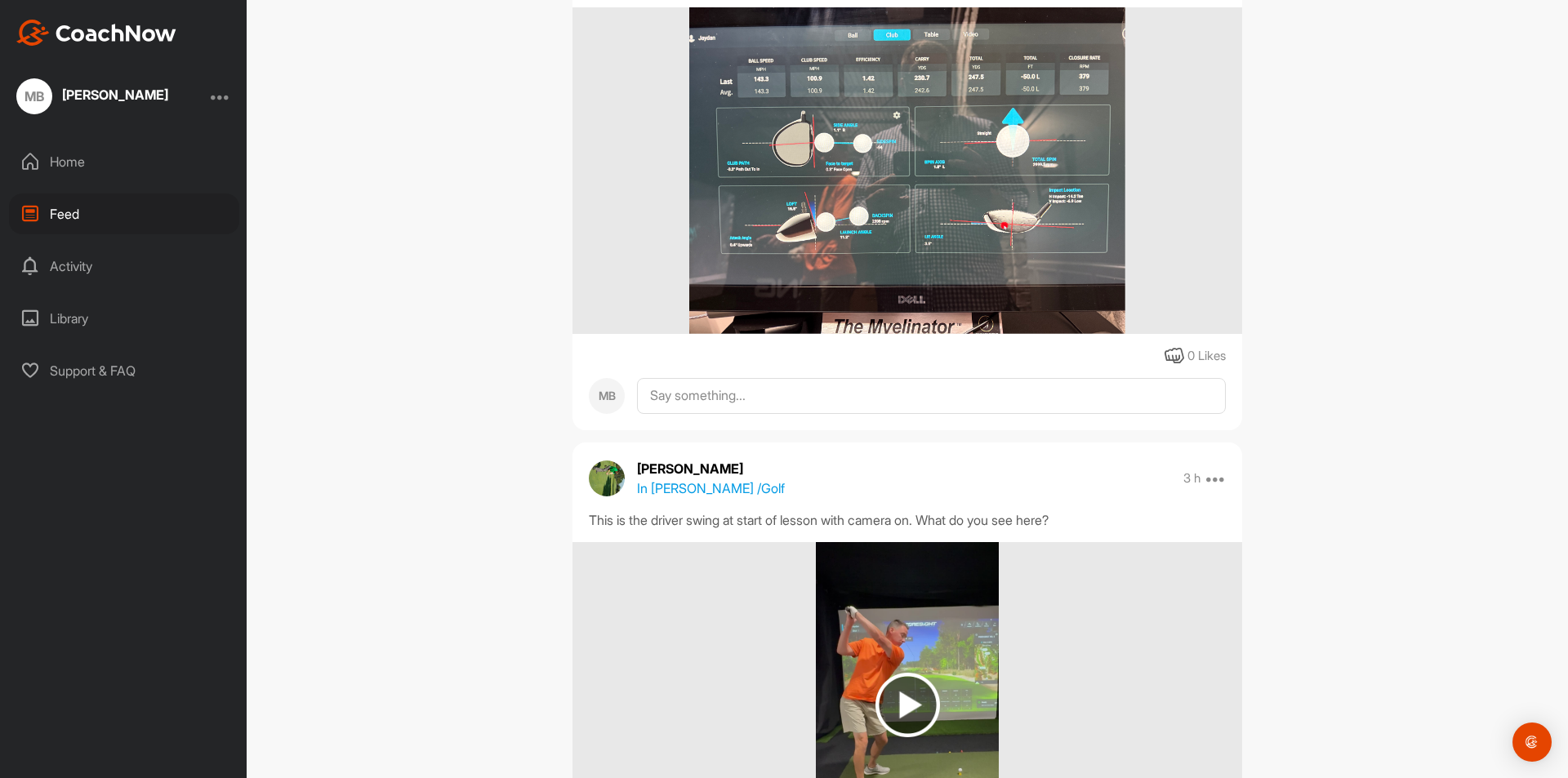
scroll to position [4491, 0]
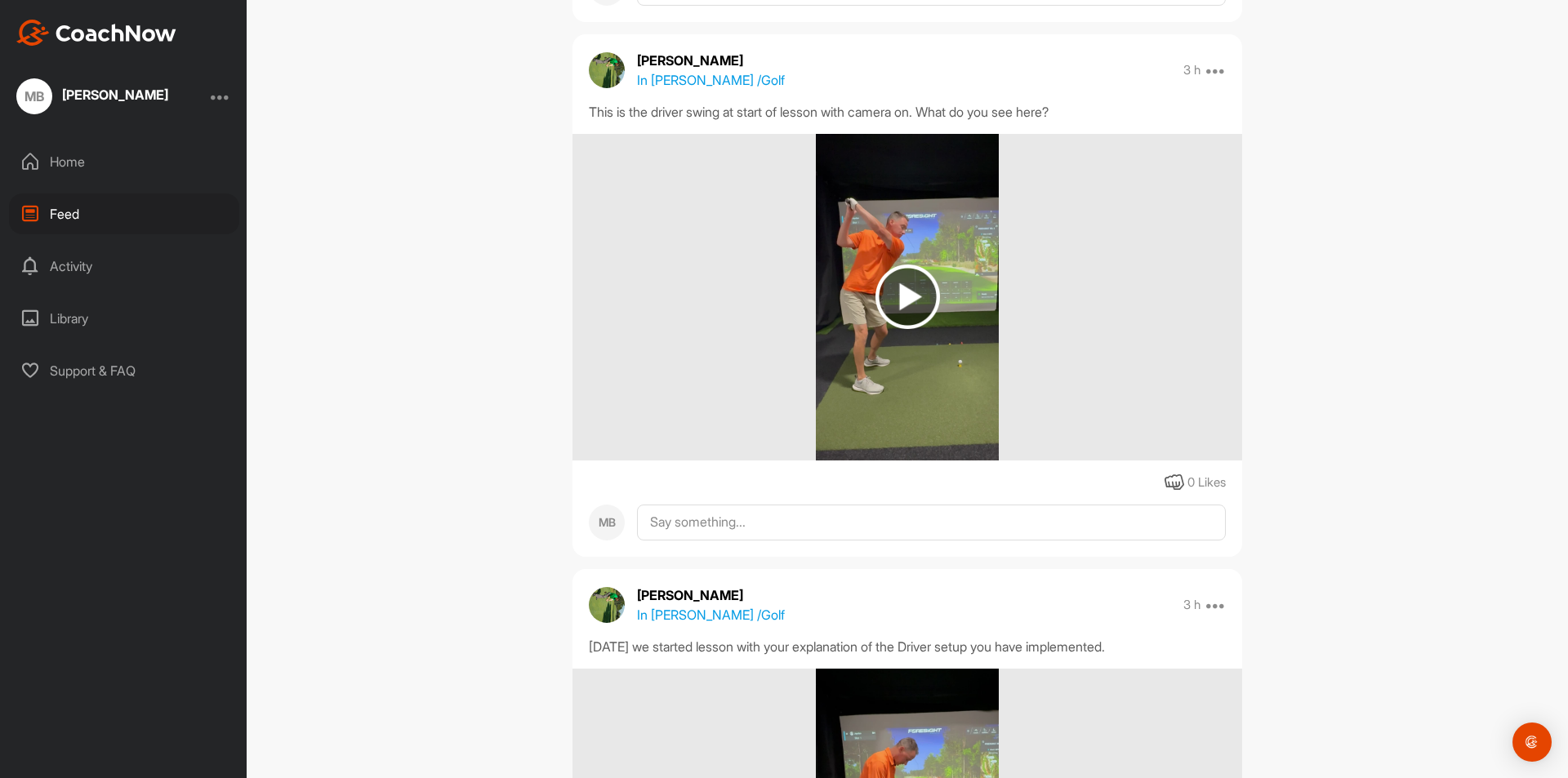
click at [903, 329] on img at bounding box center [908, 297] width 64 height 64
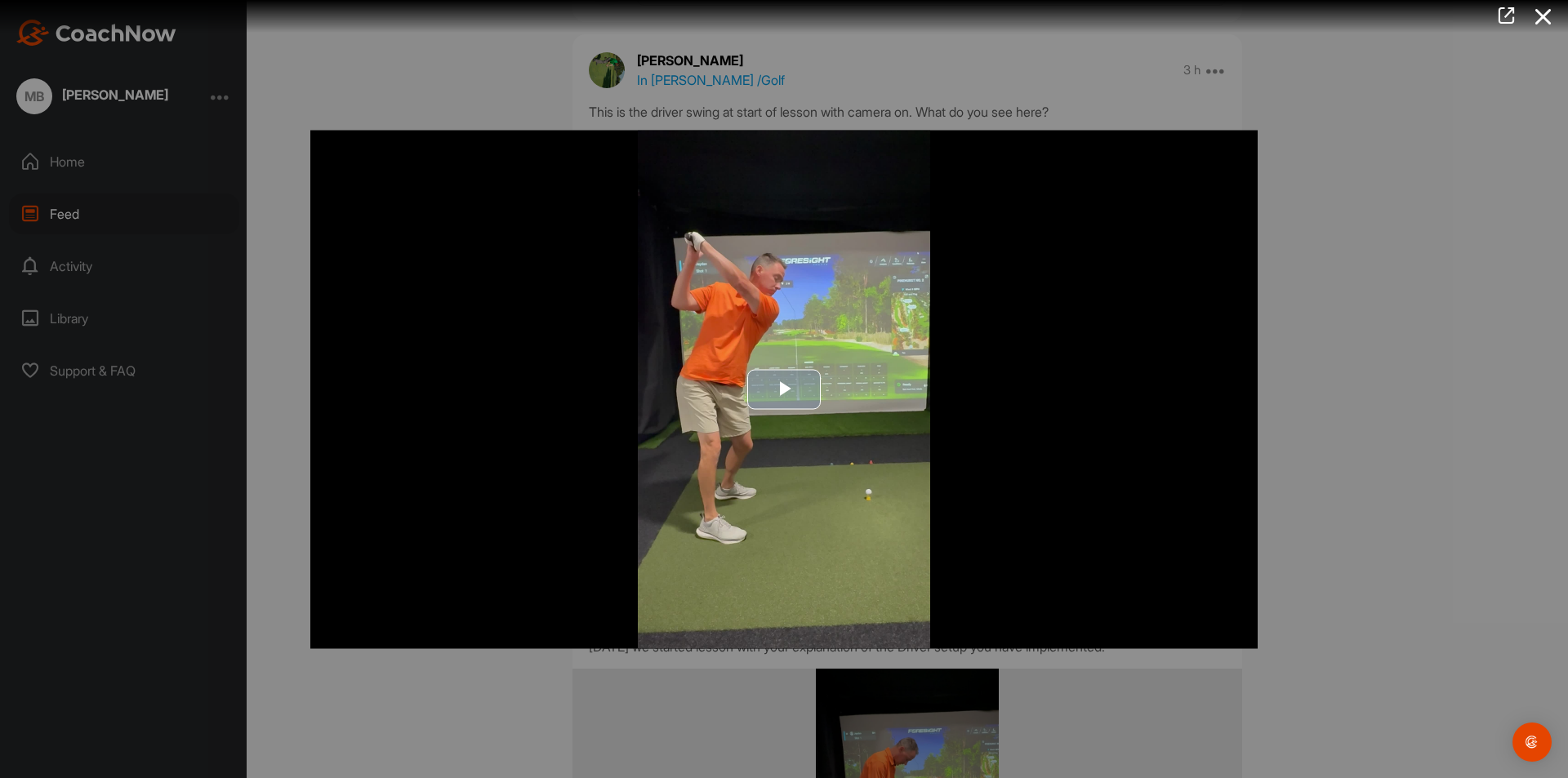
click at [784, 390] on span "Video Player" at bounding box center [784, 390] width 0 height 0
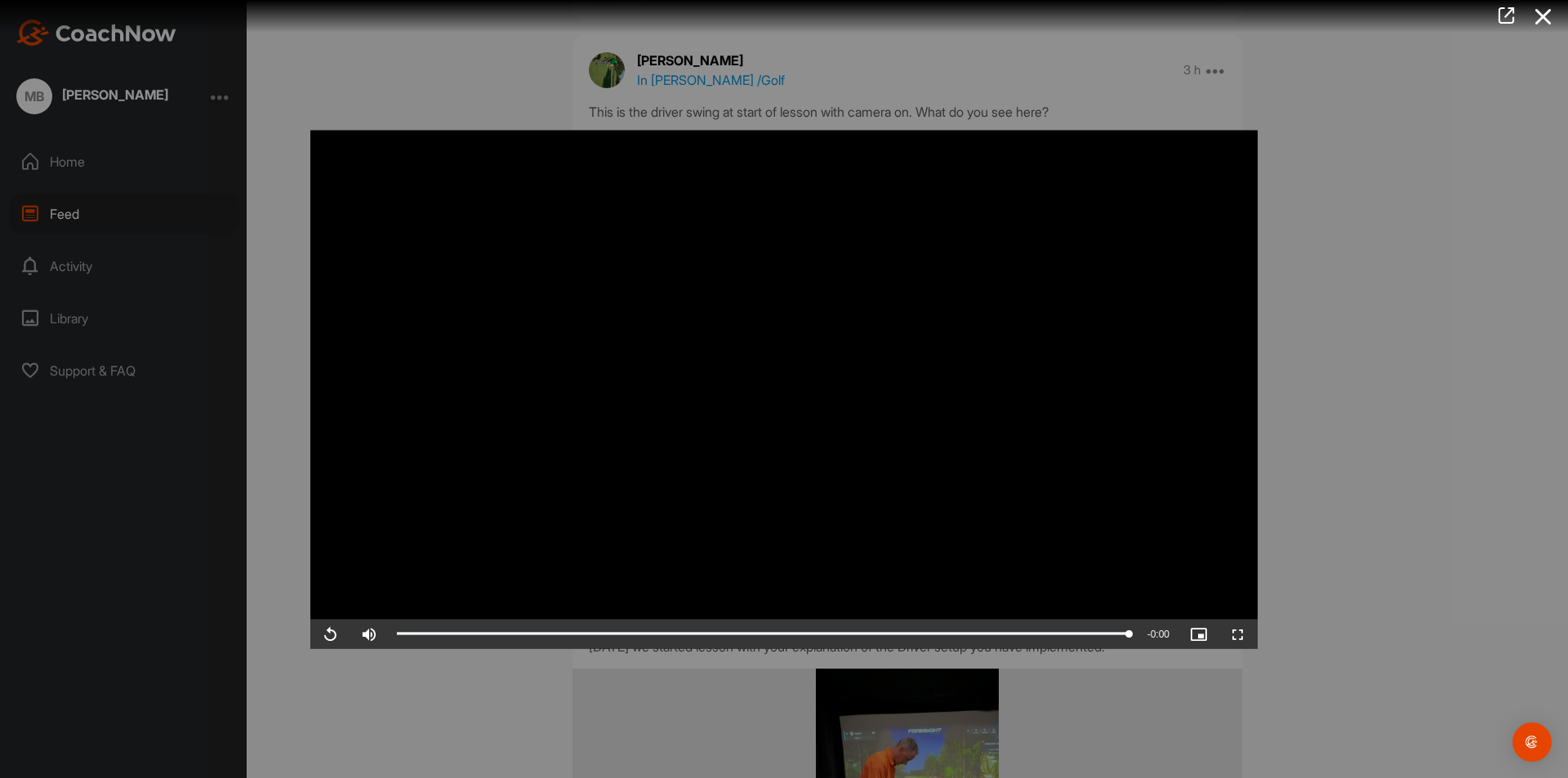
click at [736, 390] on video "Video Player" at bounding box center [784, 389] width 947 height 519
click at [784, 455] on video "Video Player" at bounding box center [784, 389] width 947 height 519
